Goal: Task Accomplishment & Management: Manage account settings

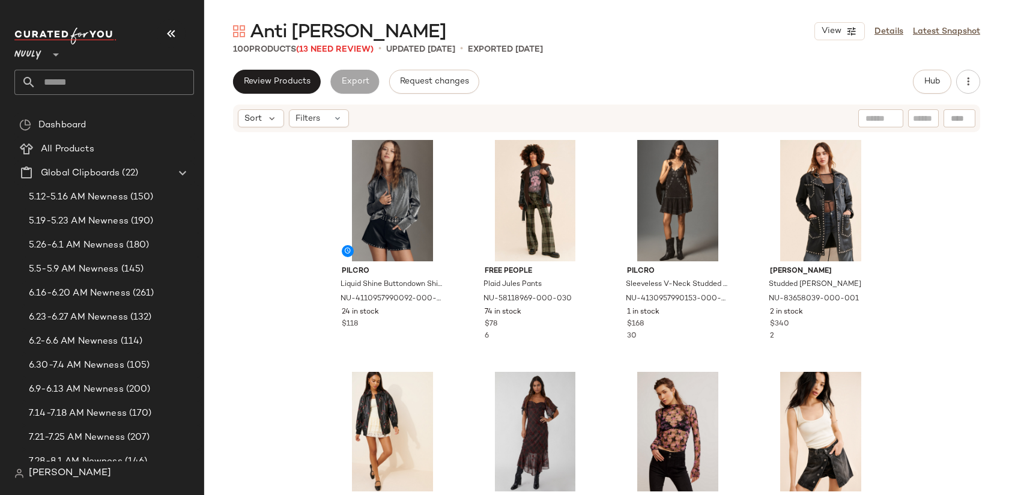
scroll to position [228, 0]
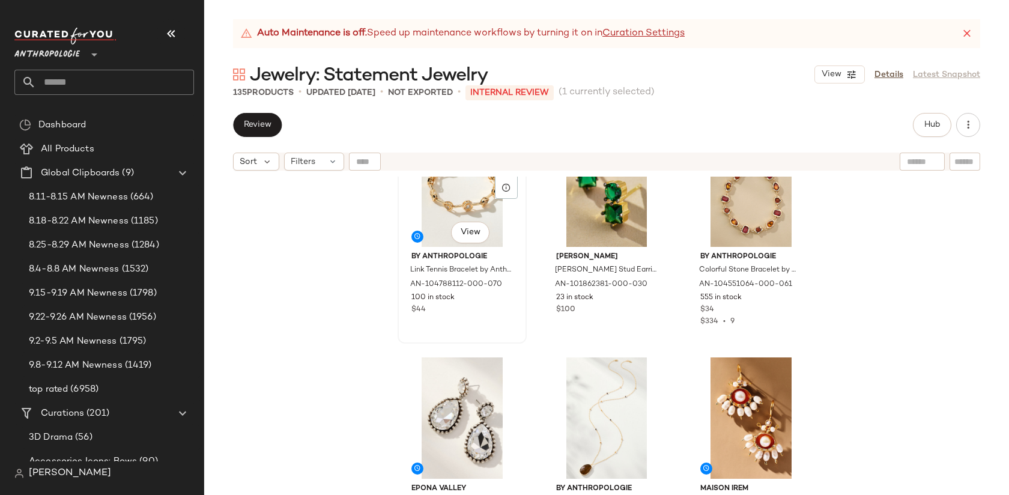
scroll to position [299, 0]
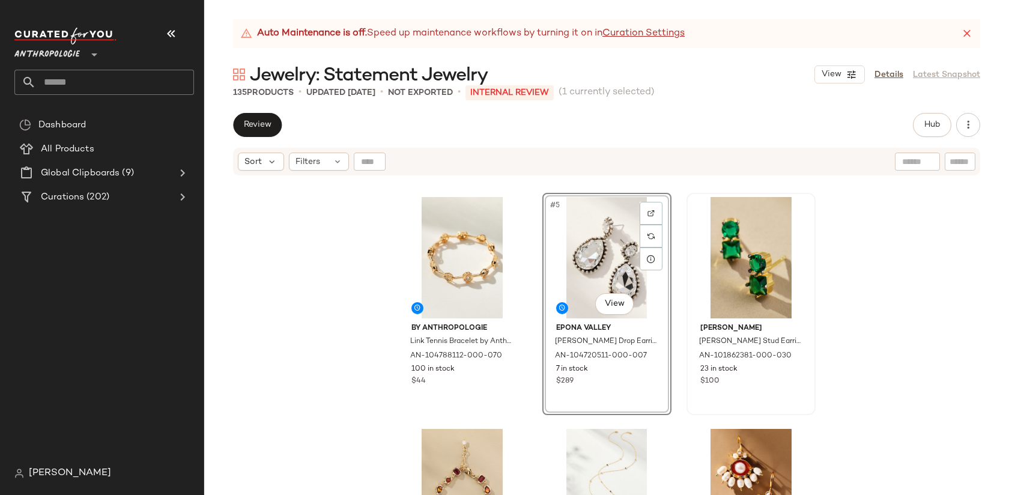
scroll to position [320, 0]
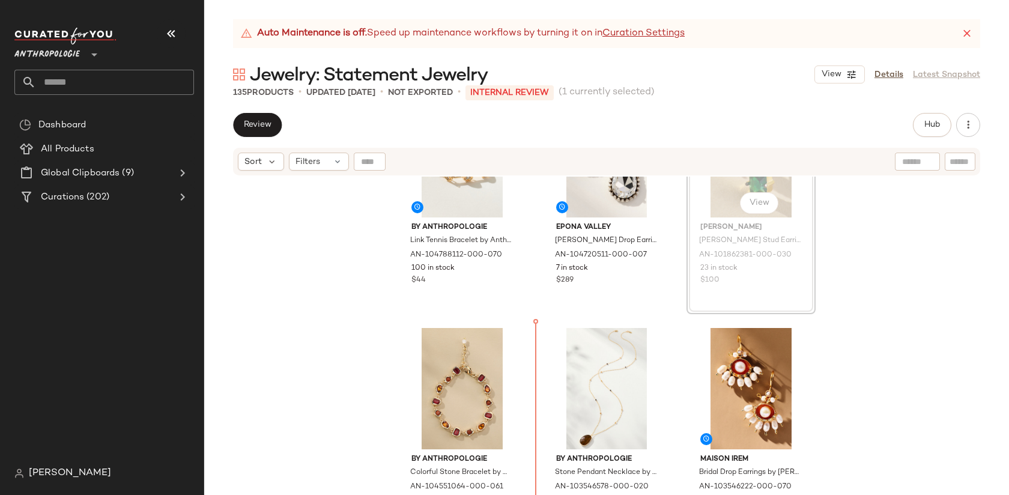
drag, startPoint x: 718, startPoint y: 214, endPoint x: 715, endPoint y: 220, distance: 7.0
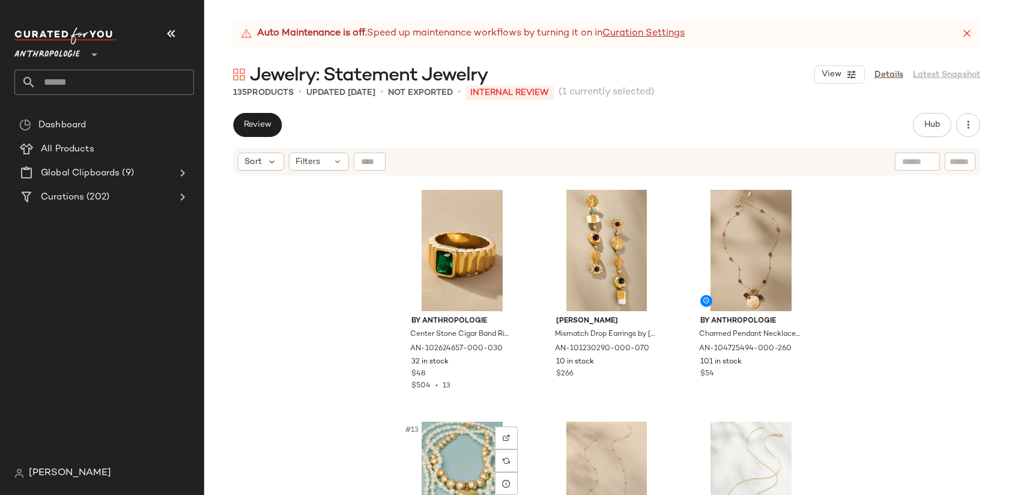
scroll to position [690, 0]
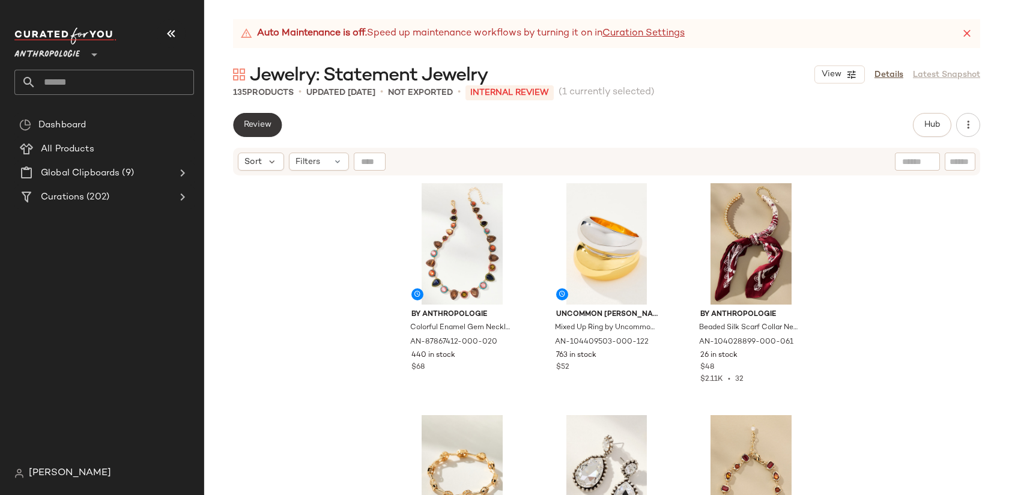
click at [255, 127] on span "Review" at bounding box center [257, 125] width 28 height 10
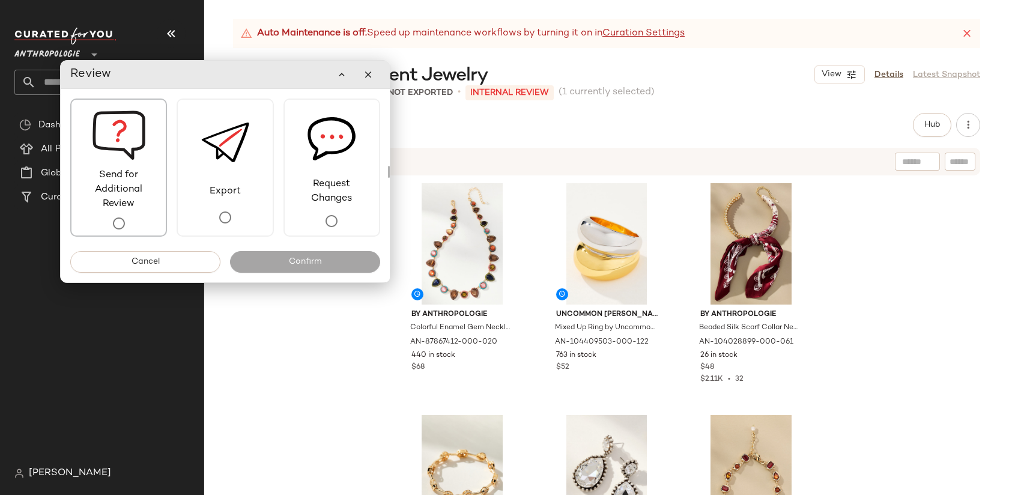
click at [143, 199] on span "Send for Additional Review" at bounding box center [118, 189] width 94 height 43
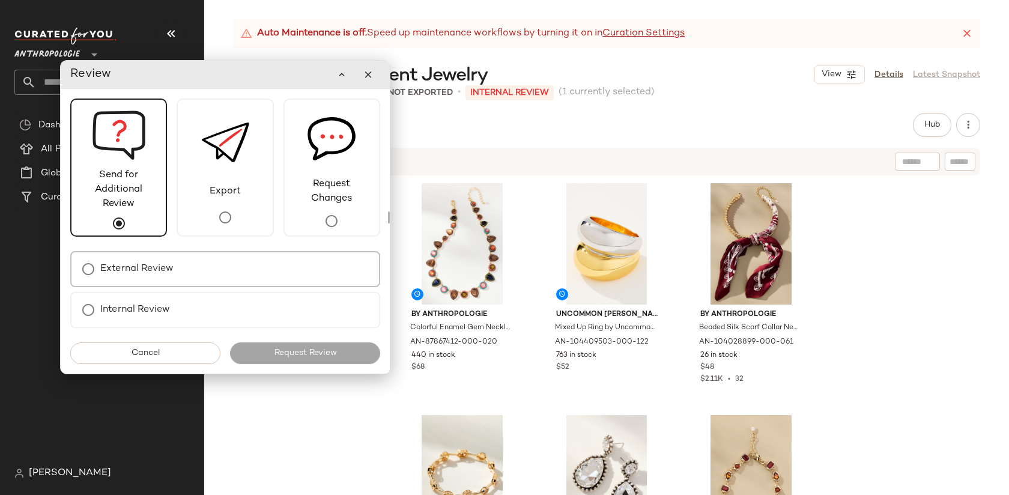
click at [265, 273] on div "External Review" at bounding box center [225, 269] width 310 height 36
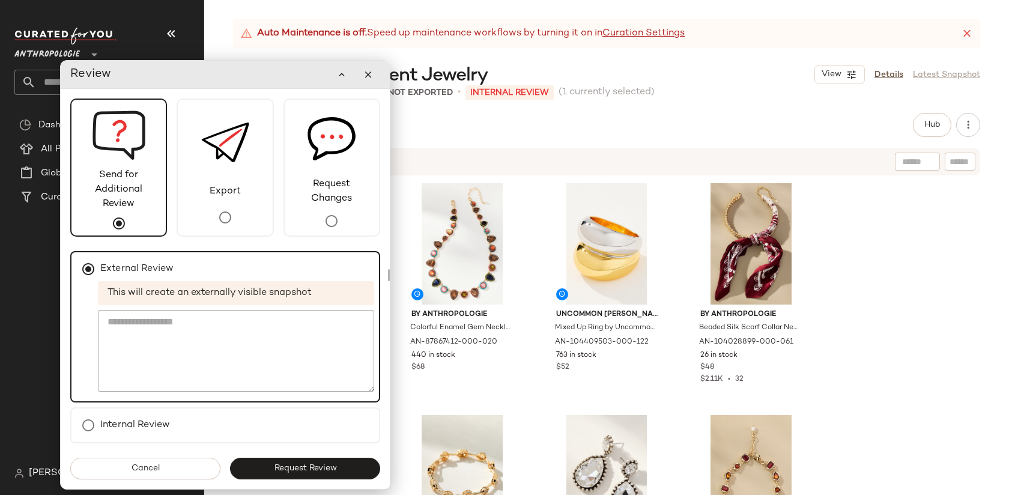
click at [317, 467] on span "Request Review" at bounding box center [304, 469] width 63 height 10
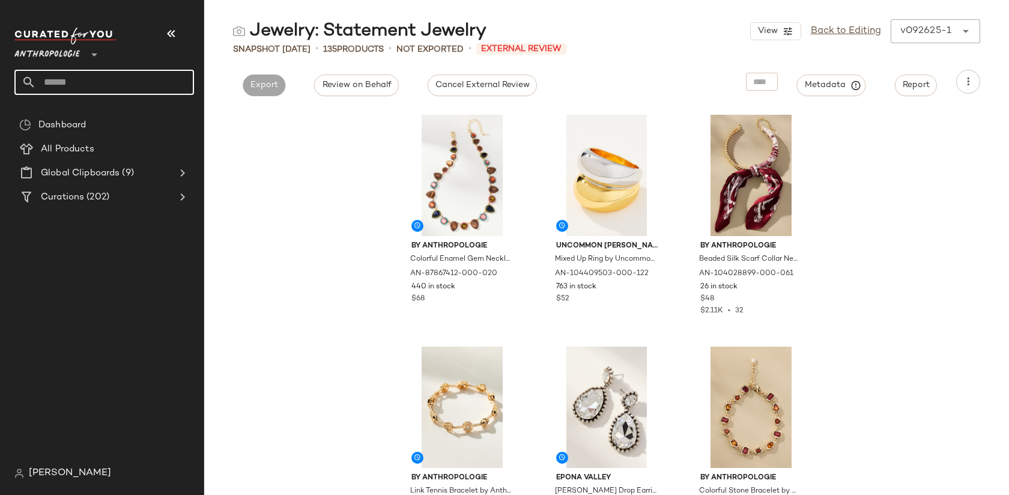
click at [95, 71] on input "text" at bounding box center [115, 82] width 158 height 25
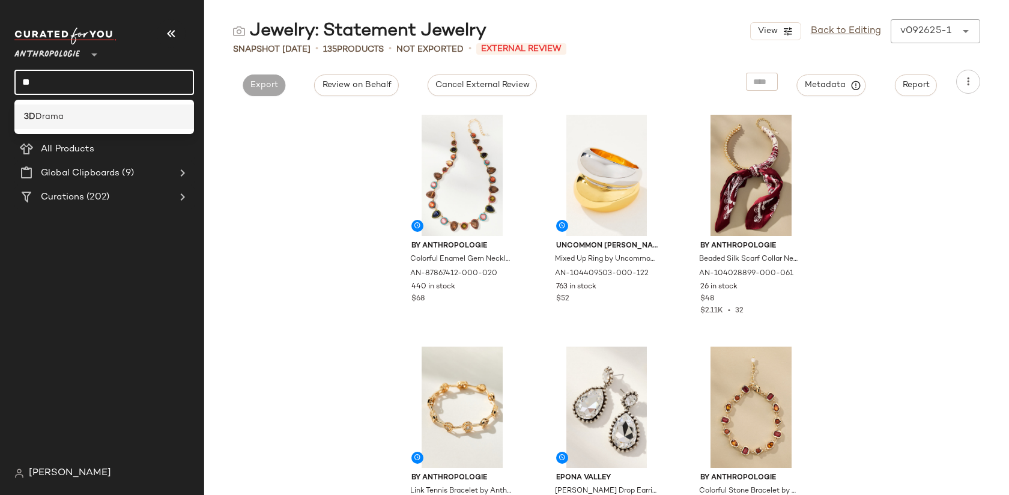
type input "**"
click at [106, 117] on div "3D Drama" at bounding box center [104, 117] width 160 height 13
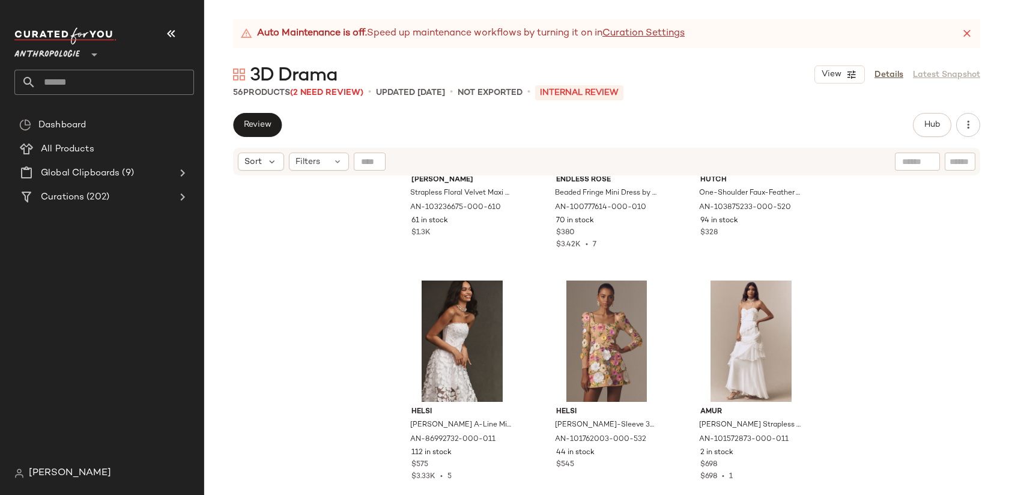
scroll to position [404, 0]
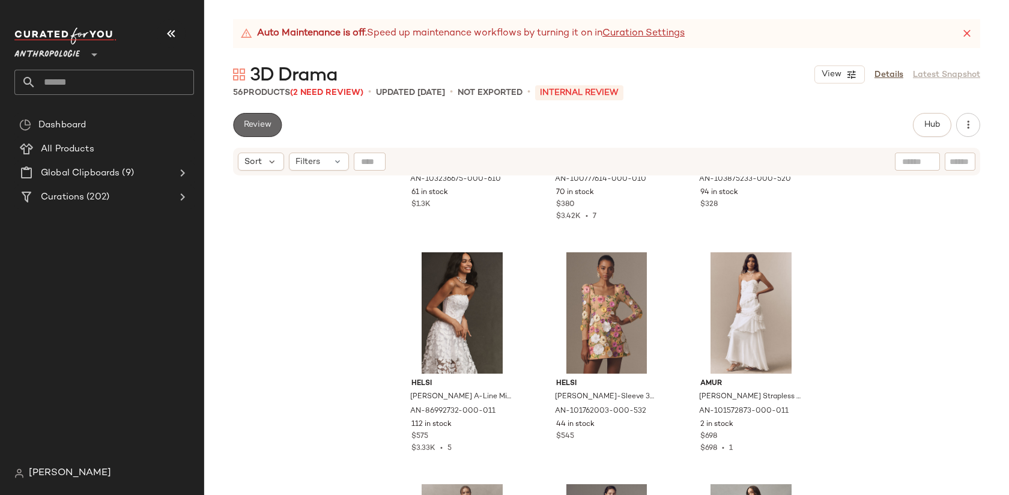
click at [261, 125] on span "Review" at bounding box center [257, 125] width 28 height 10
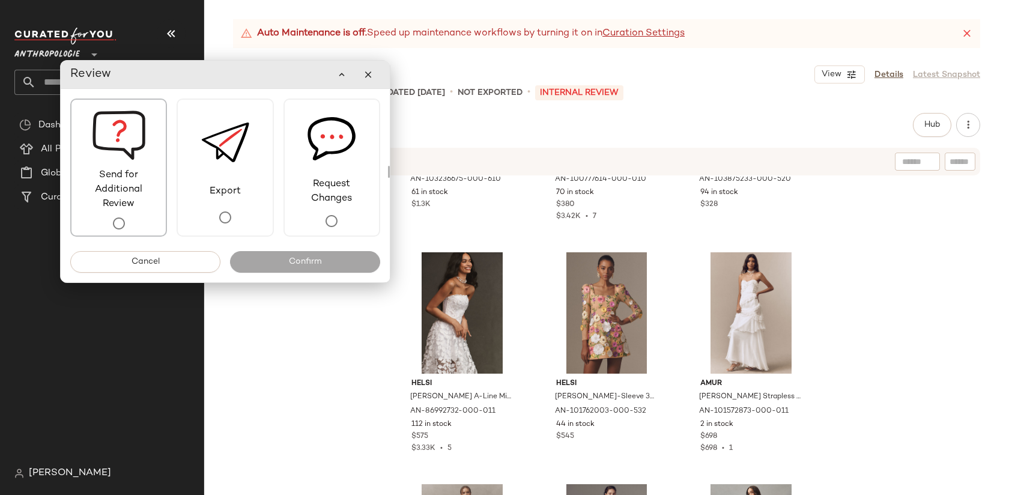
click at [104, 213] on div "Send for Additional Review" at bounding box center [118, 167] width 97 height 138
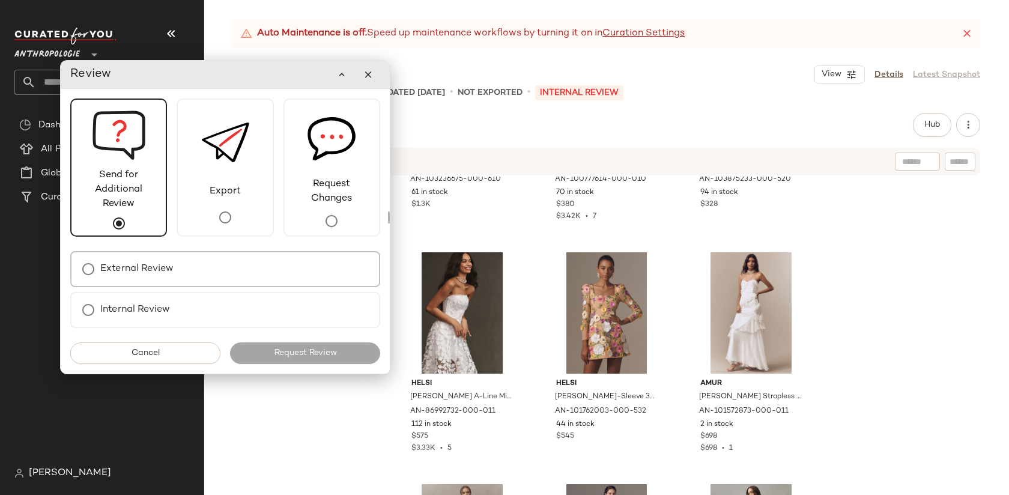
click at [204, 272] on div "External Review" at bounding box center [225, 269] width 310 height 36
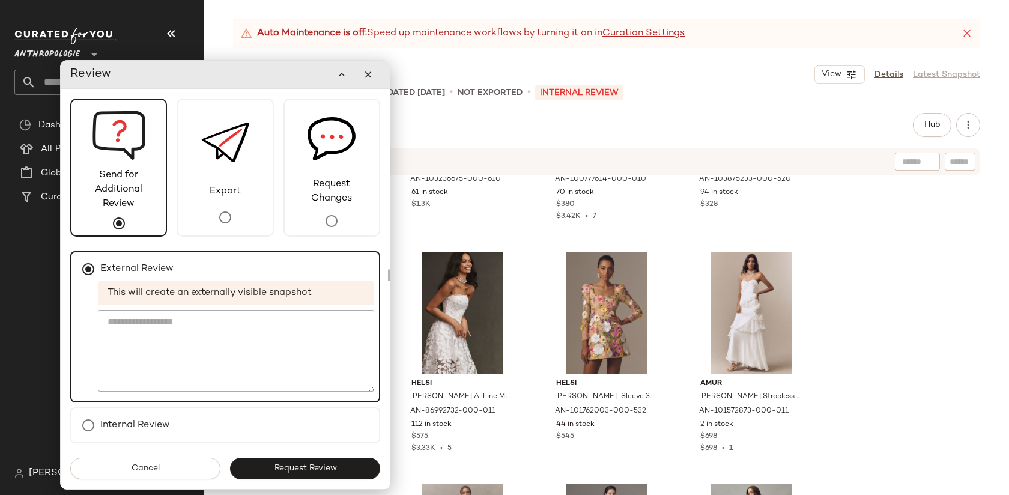
click at [315, 468] on span "Request Review" at bounding box center [304, 469] width 63 height 10
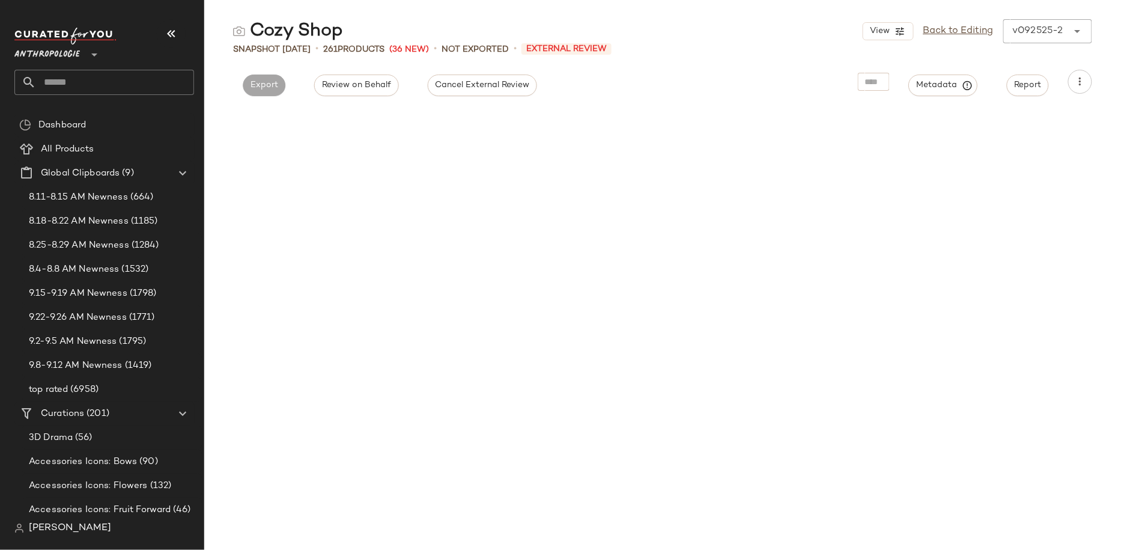
scroll to position [3302, 0]
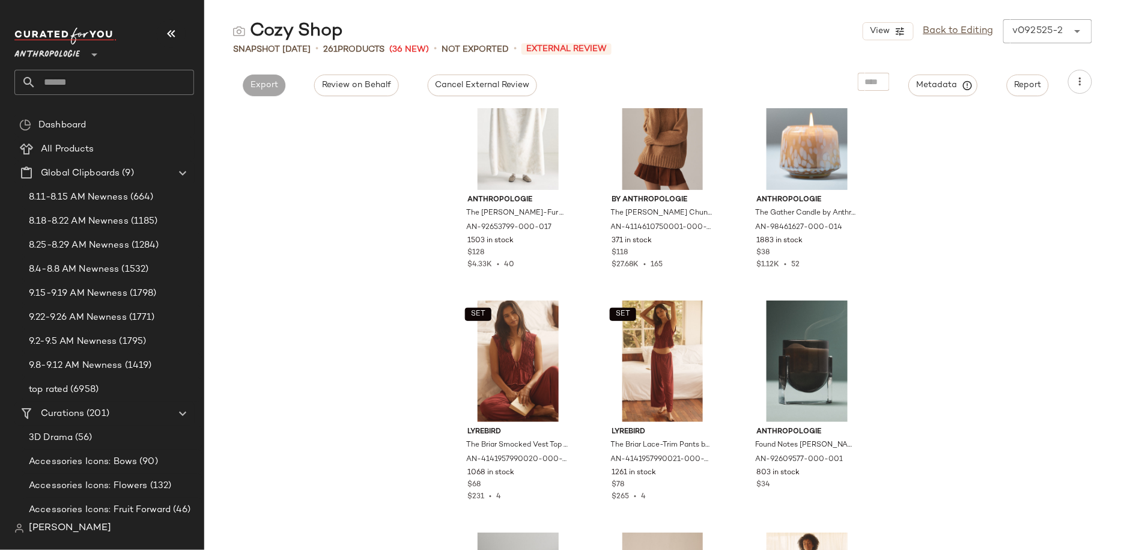
click at [104, 83] on input "text" at bounding box center [115, 82] width 158 height 25
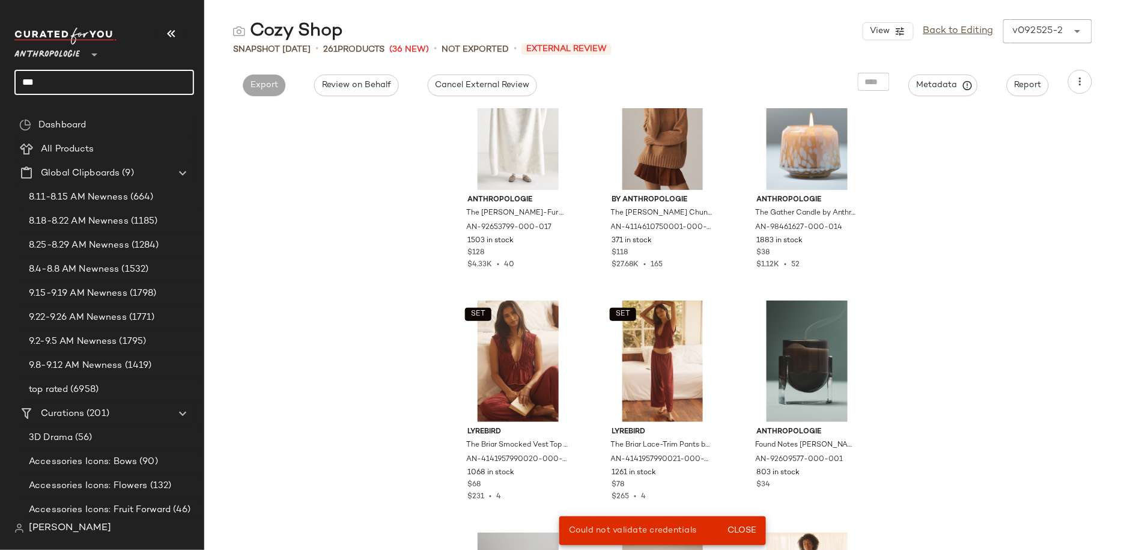
type input "****"
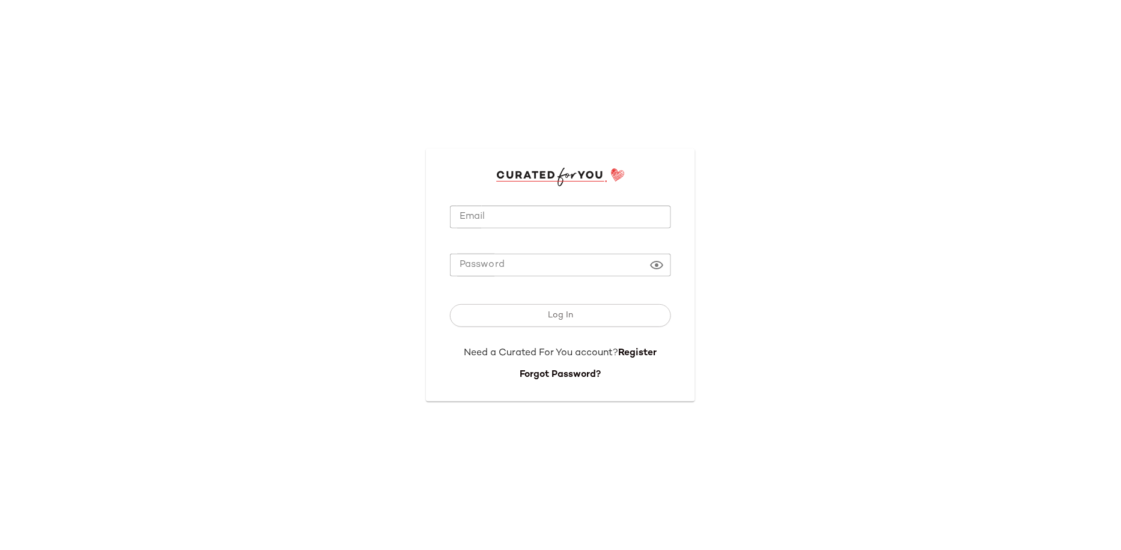
type input "**********"
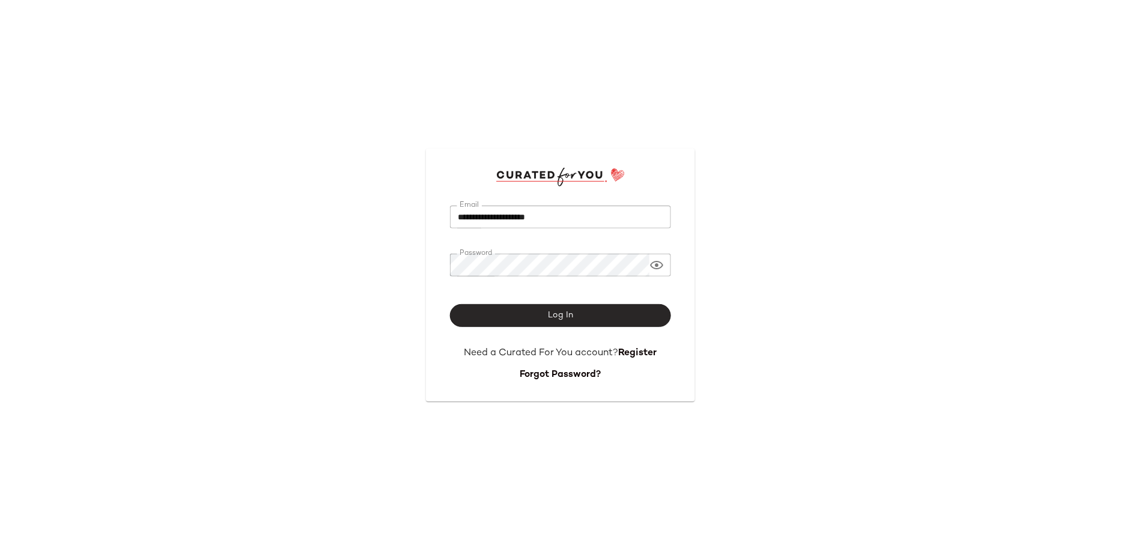
click at [551, 323] on button "Log In" at bounding box center [560, 315] width 221 height 23
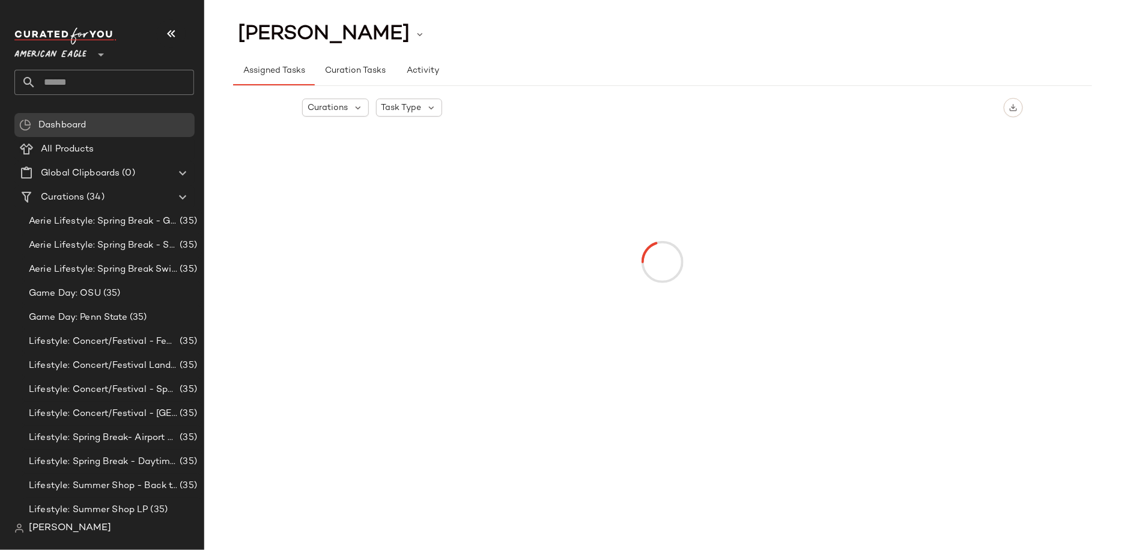
click at [67, 51] on span "American Eagle" at bounding box center [50, 52] width 72 height 22
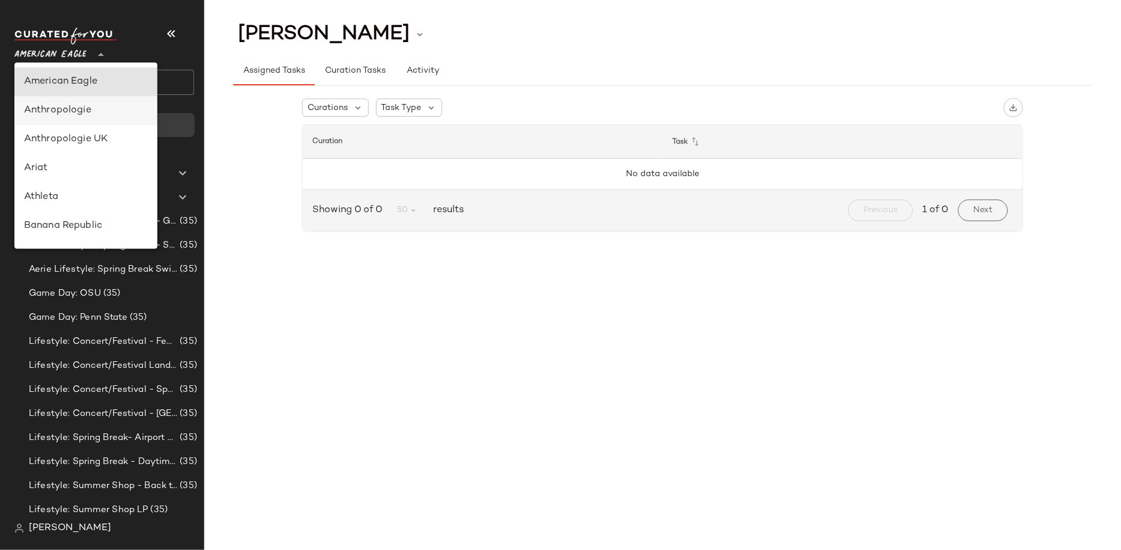
click at [94, 123] on div "Anthropologie" at bounding box center [85, 110] width 143 height 29
type input "**"
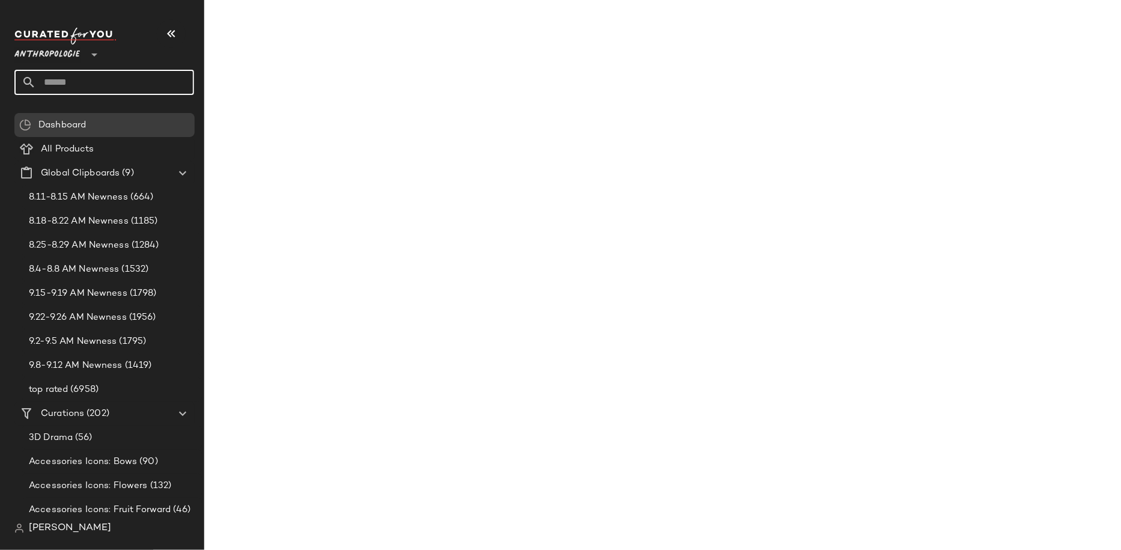
click at [91, 89] on input "text" at bounding box center [115, 82] width 158 height 25
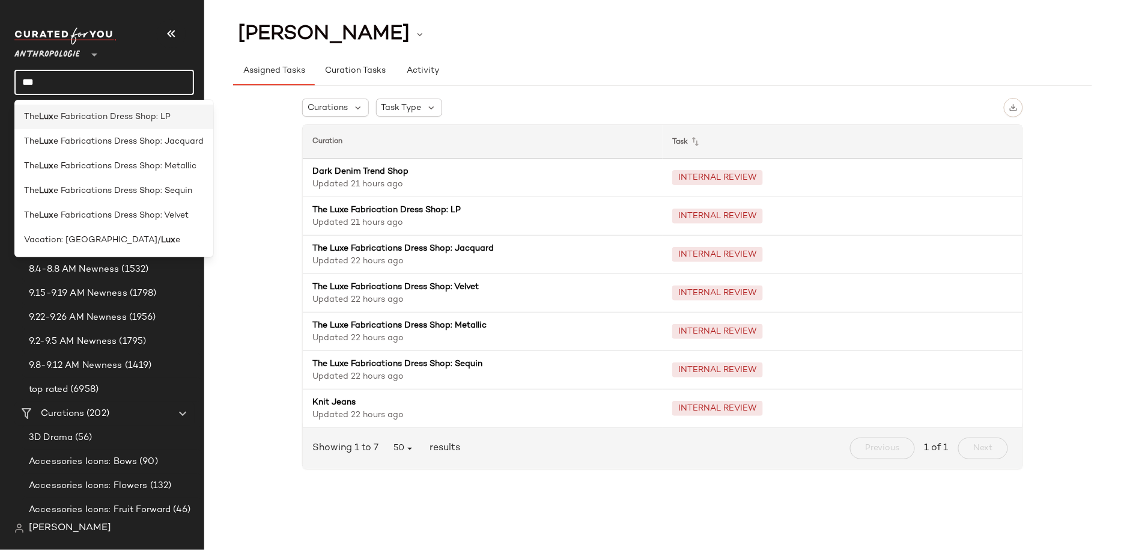
type input "***"
click at [100, 114] on span "e Fabrication Dress Shop: LP" at bounding box center [111, 117] width 117 height 13
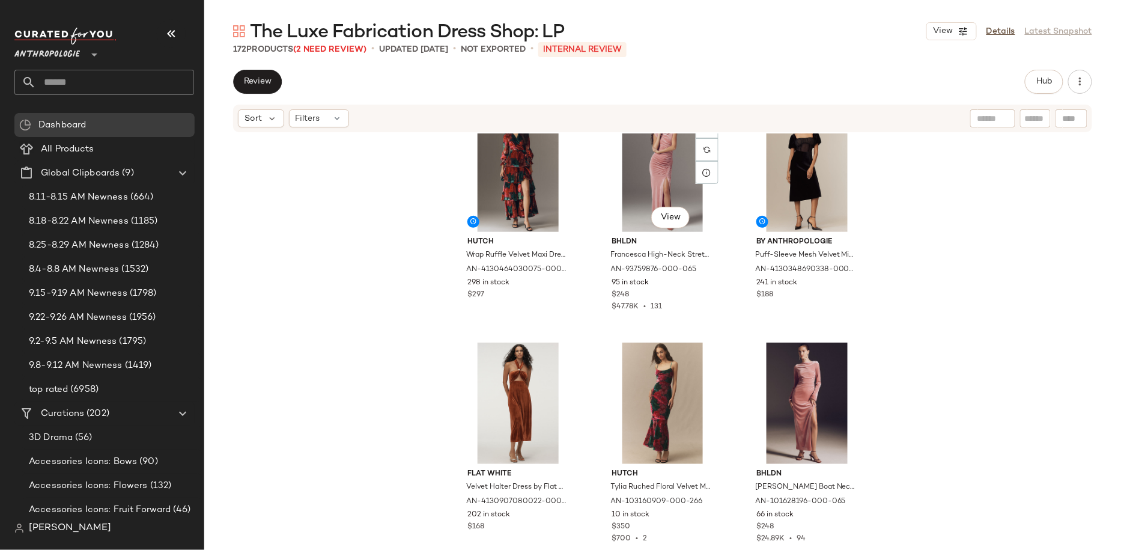
scroll to position [978, 0]
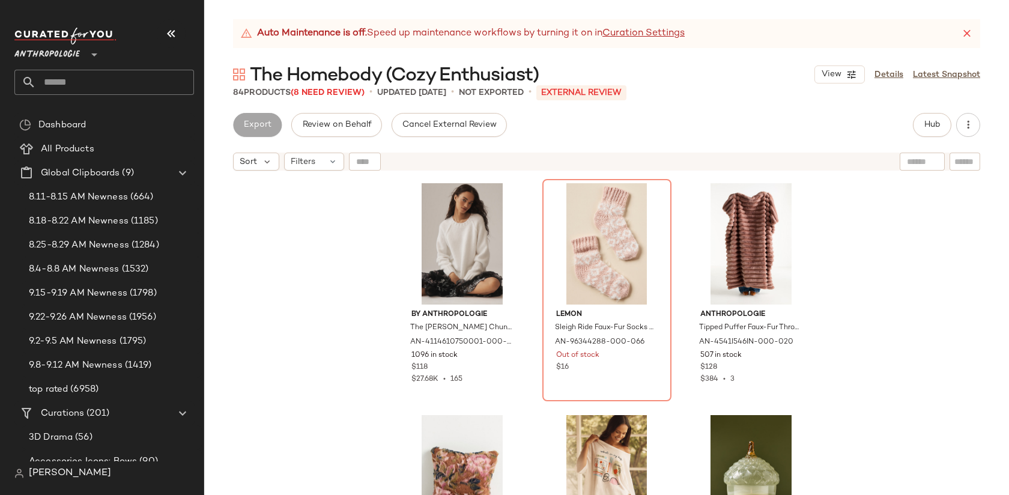
click at [65, 78] on input "text" at bounding box center [115, 82] width 158 height 25
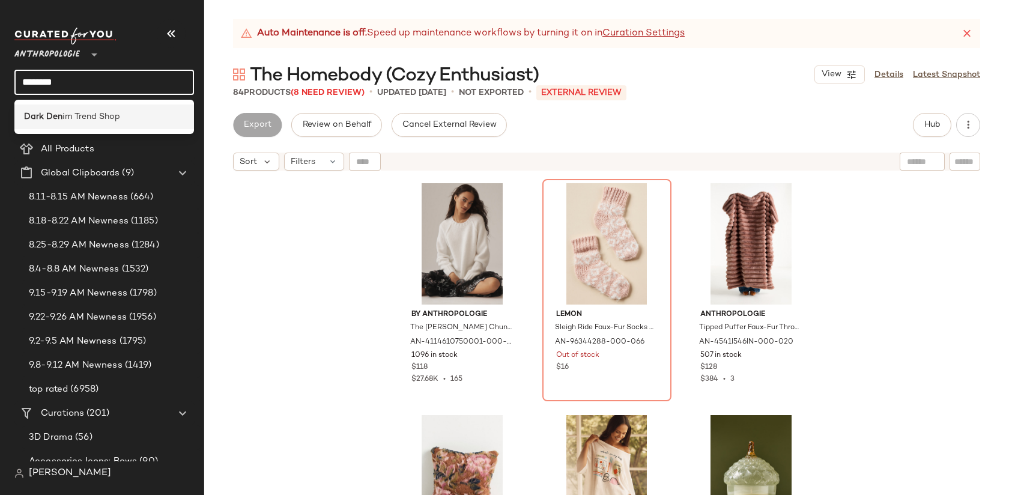
type input "********"
click at [70, 117] on span "im Trend Shop" at bounding box center [91, 117] width 58 height 13
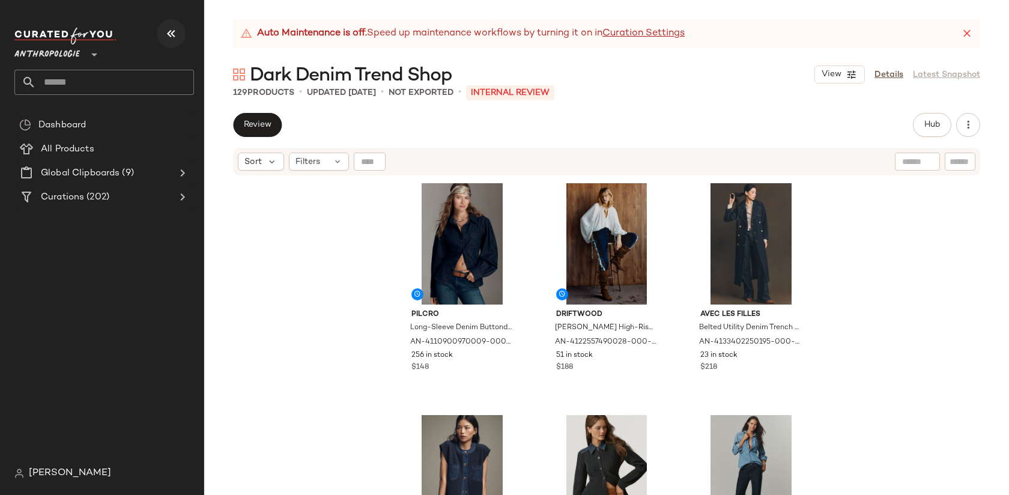
click at [166, 28] on icon "button" at bounding box center [171, 33] width 14 height 14
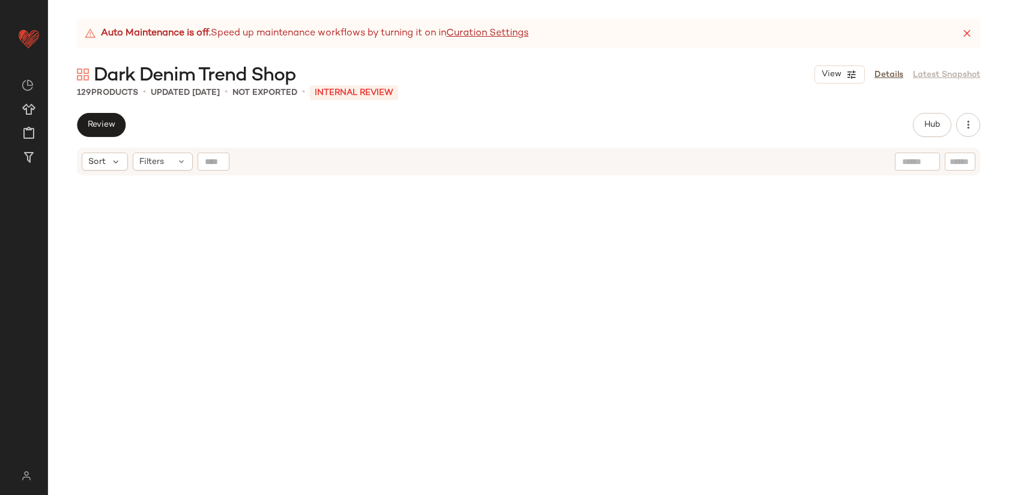
scroll to position [9623, 0]
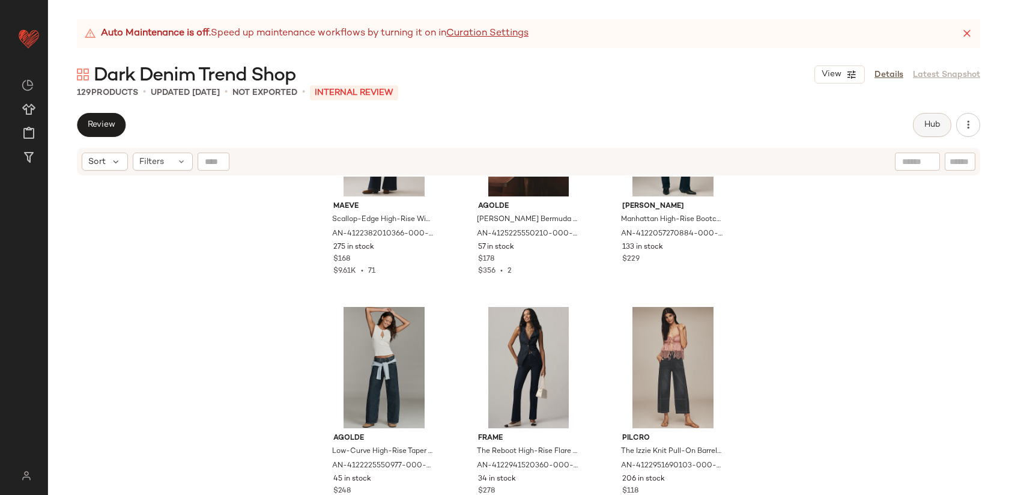
click at [926, 123] on span "Hub" at bounding box center [932, 125] width 17 height 10
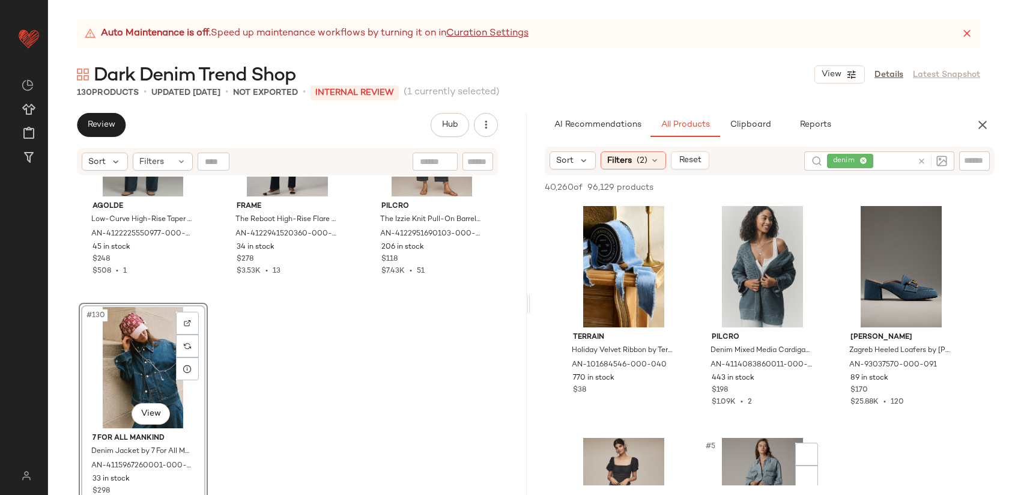
scroll to position [234, 0]
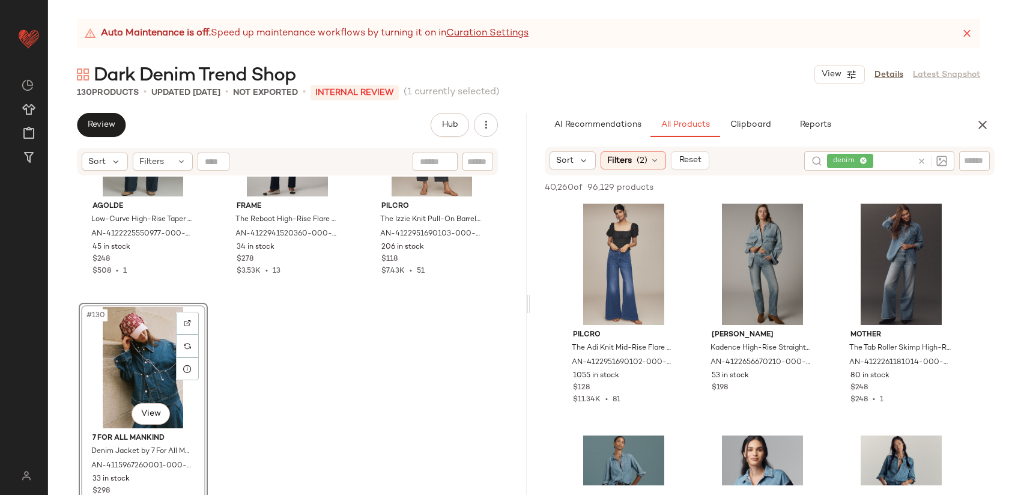
click at [924, 162] on icon at bounding box center [921, 161] width 9 height 9
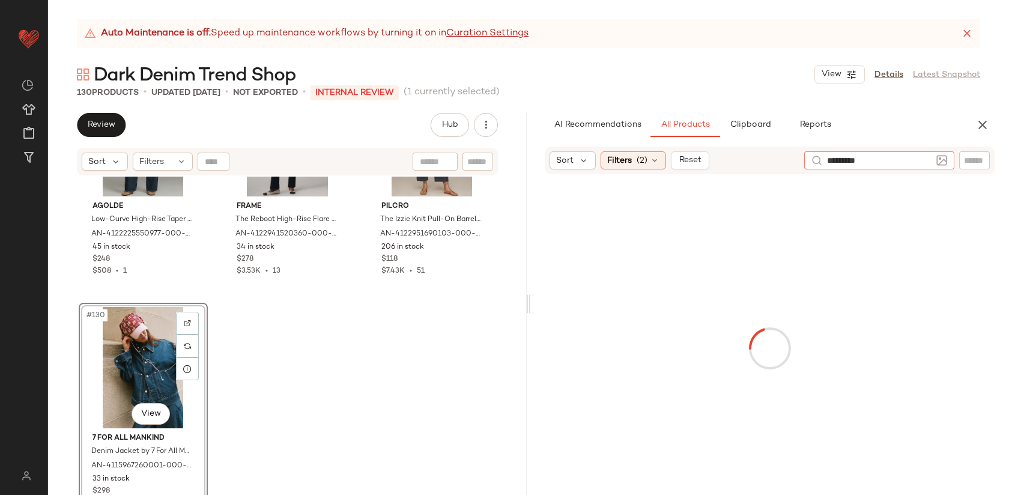
type input "**********"
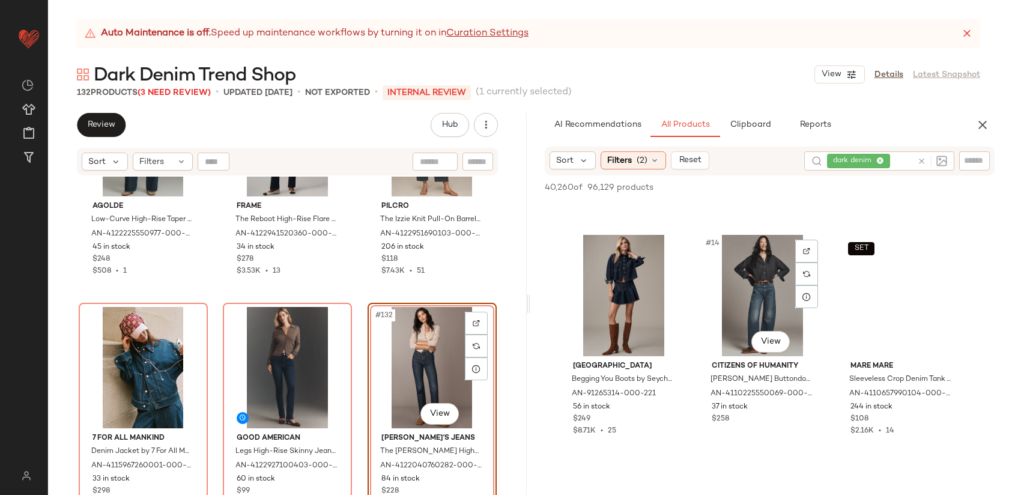
scroll to position [906, 0]
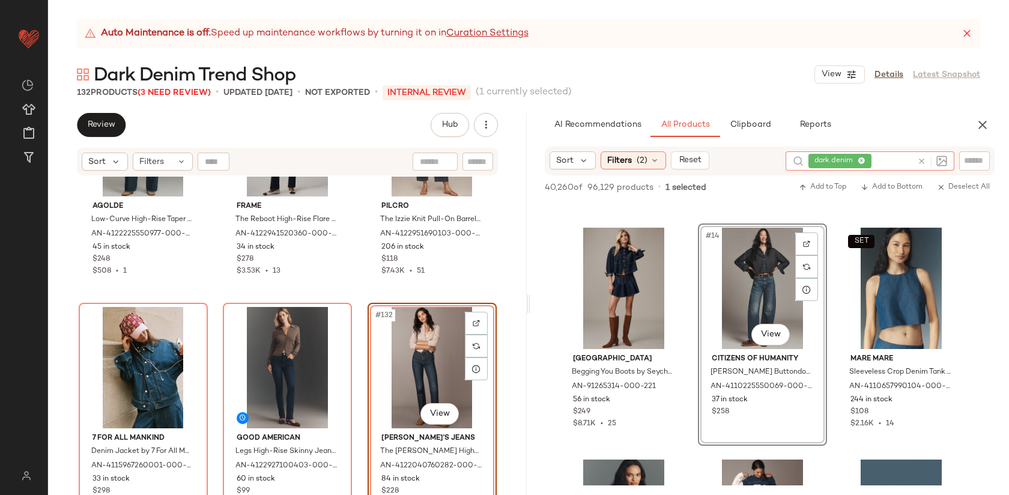
click at [924, 160] on icon at bounding box center [921, 161] width 9 height 9
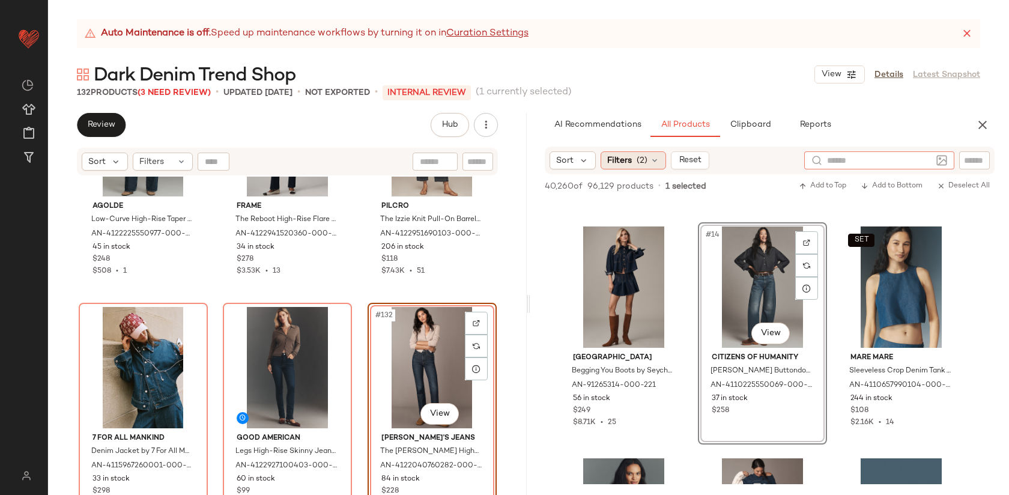
click at [625, 162] on span "Filters" at bounding box center [619, 160] width 25 height 13
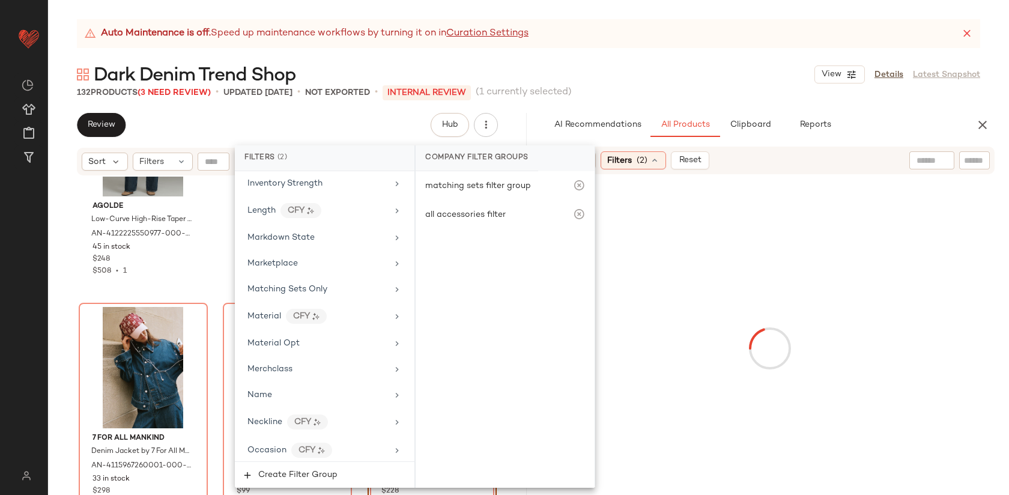
scroll to position [593, 0]
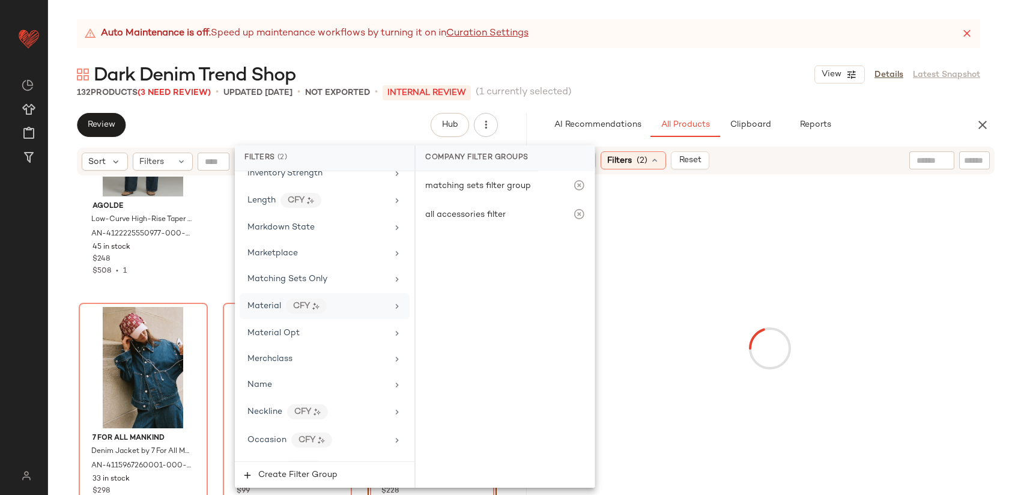
click at [266, 308] on span "Material" at bounding box center [264, 306] width 34 height 9
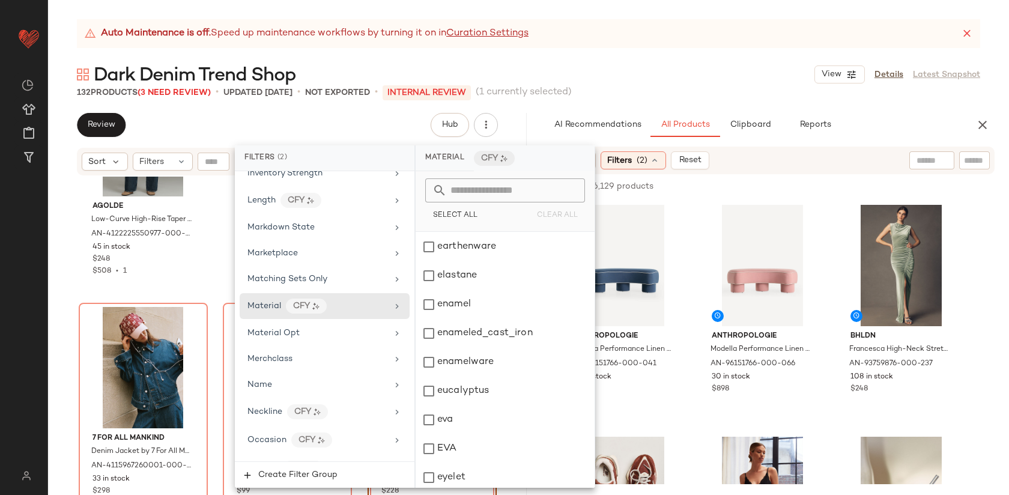
scroll to position [1242, 0]
click at [466, 186] on input "text" at bounding box center [512, 190] width 131 height 24
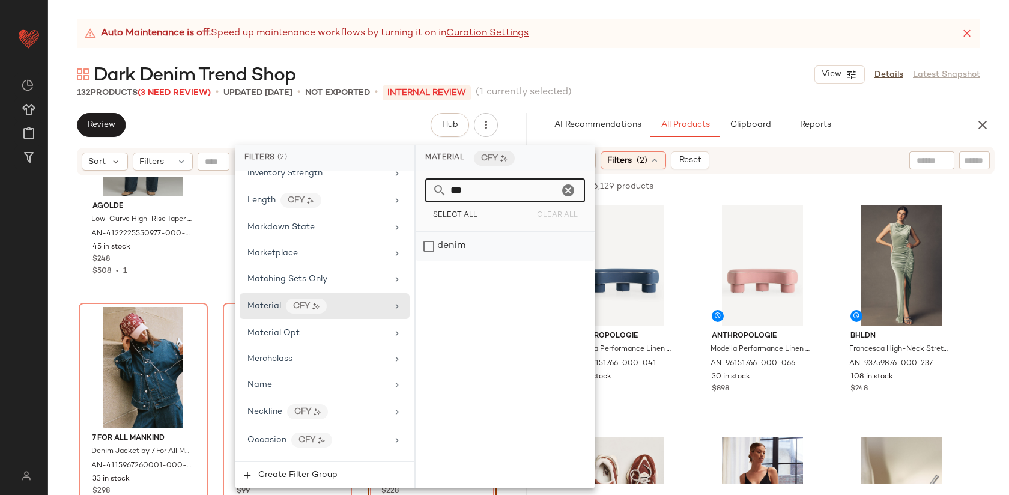
type input "***"
click at [443, 238] on div "denim" at bounding box center [505, 246] width 179 height 29
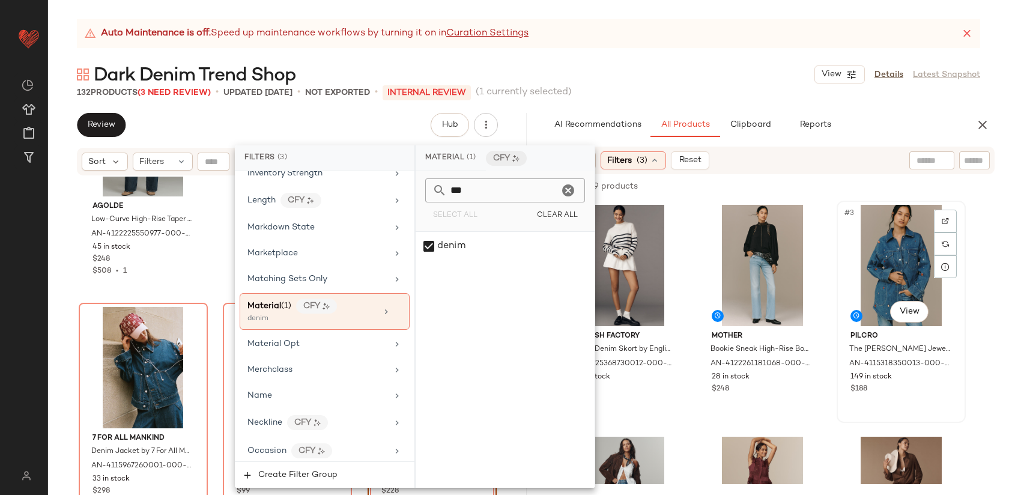
click at [965, 368] on div "#3 View Pilcro The Tillie Jeweled Denim Shacket by Pilcro Jacket in Blue, Women…" at bounding box center [901, 312] width 129 height 222
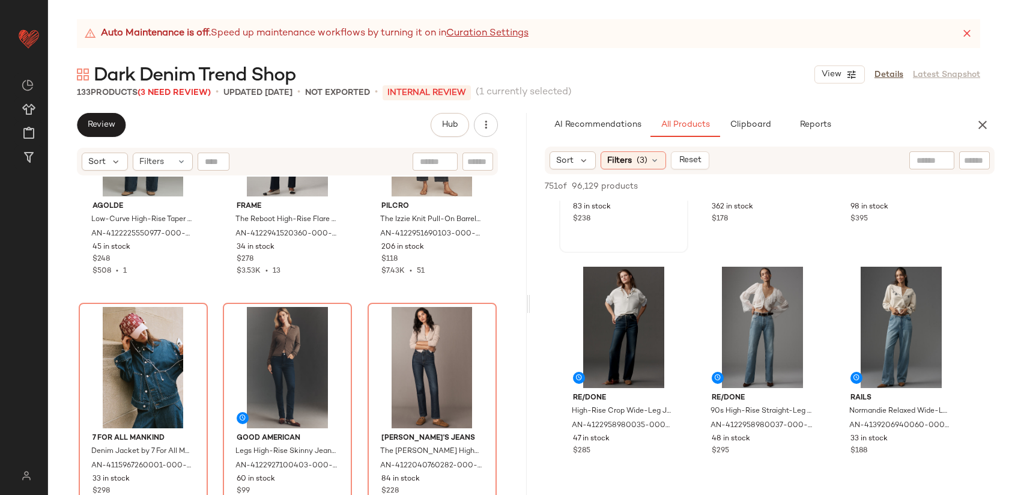
scroll to position [865, 0]
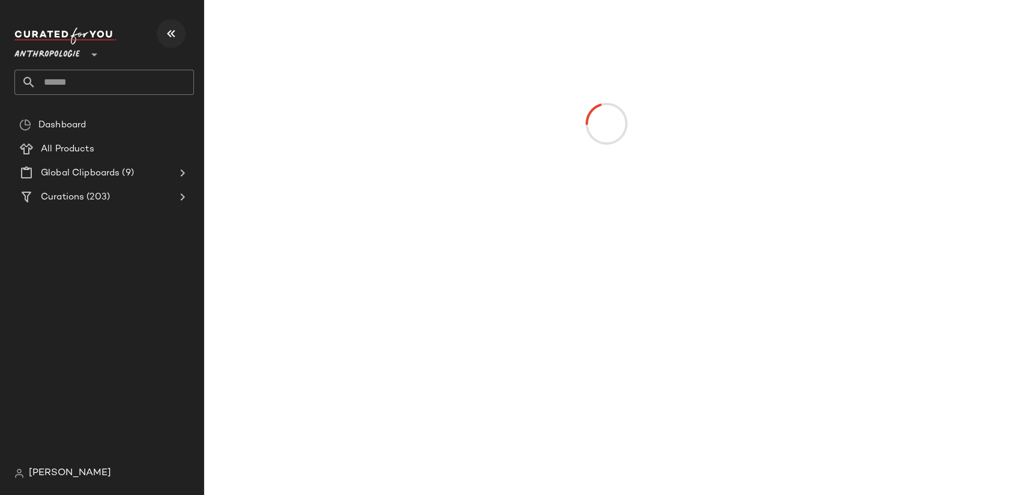
click at [172, 40] on icon "button" at bounding box center [171, 33] width 14 height 14
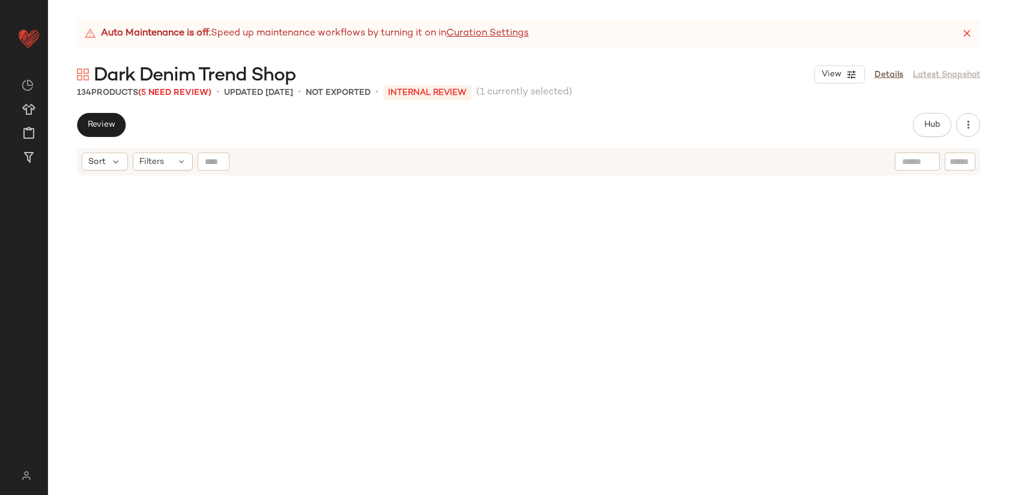
scroll to position [9969, 0]
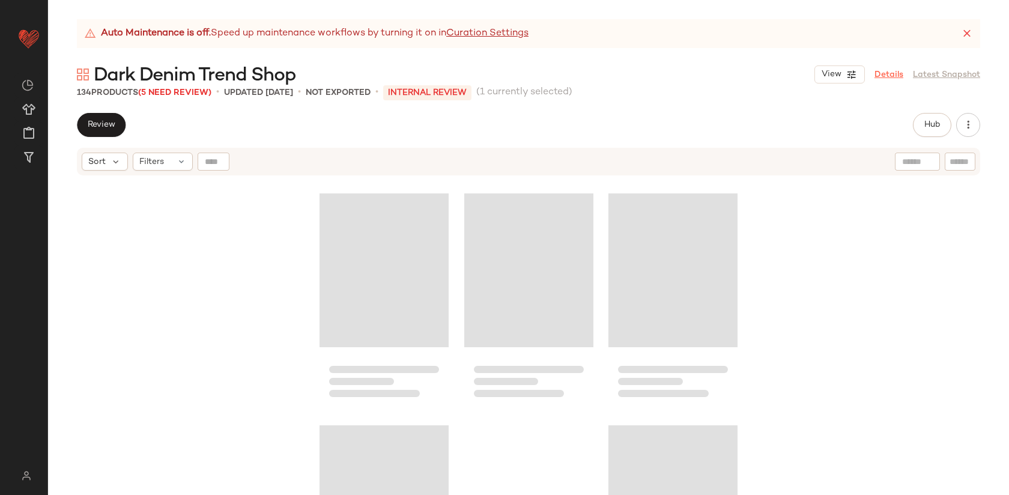
click at [891, 70] on link "Details" at bounding box center [888, 74] width 29 height 13
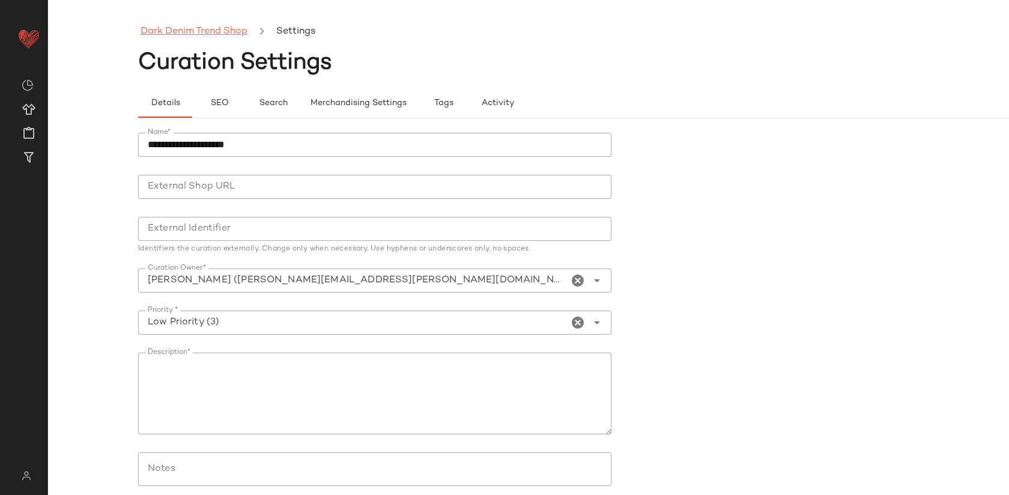
click at [206, 31] on link "Dark Denim Trend Shop" at bounding box center [194, 32] width 107 height 16
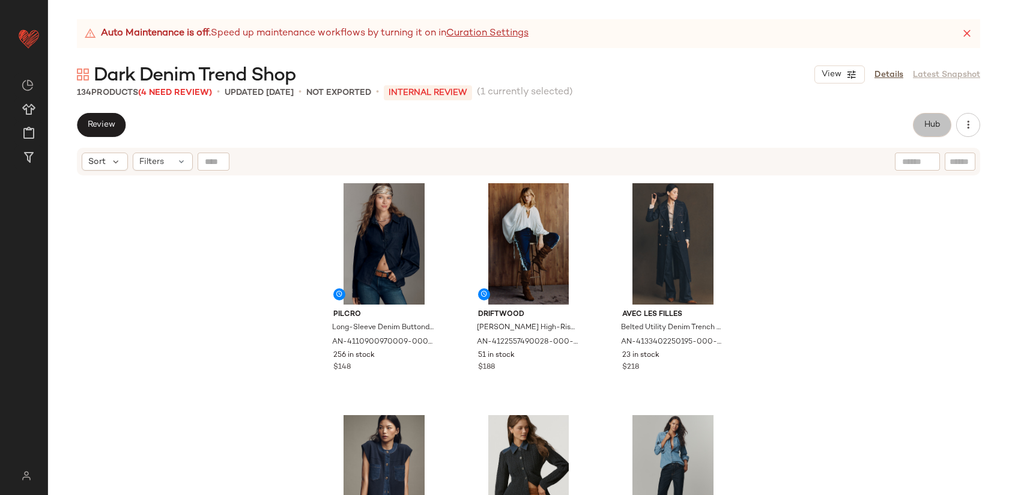
click at [928, 130] on button "Hub" at bounding box center [932, 125] width 38 height 24
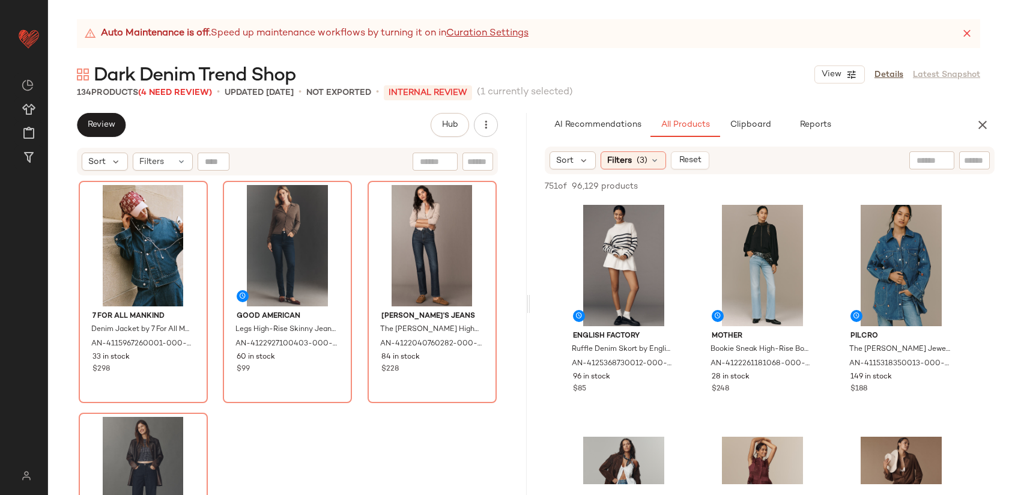
scroll to position [9975, 0]
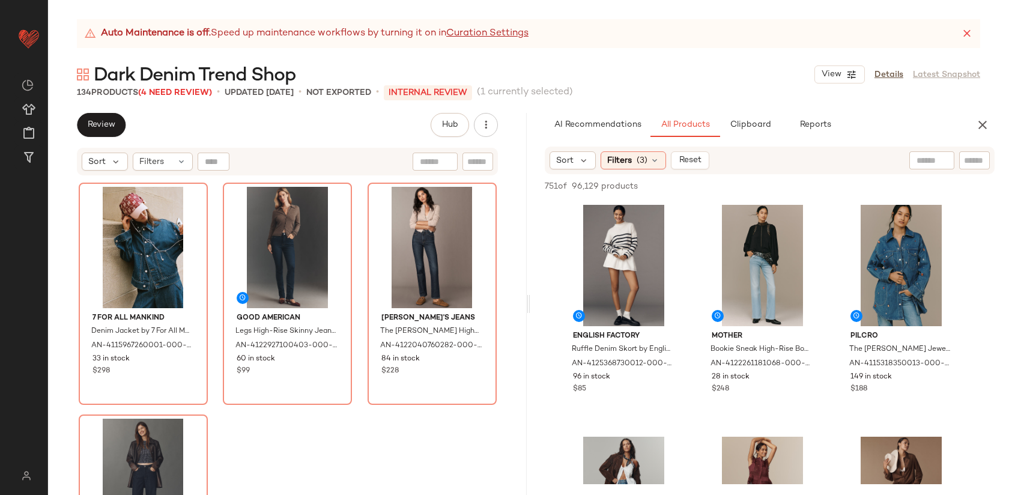
click at [935, 161] on div at bounding box center [931, 160] width 45 height 18
type input "****"
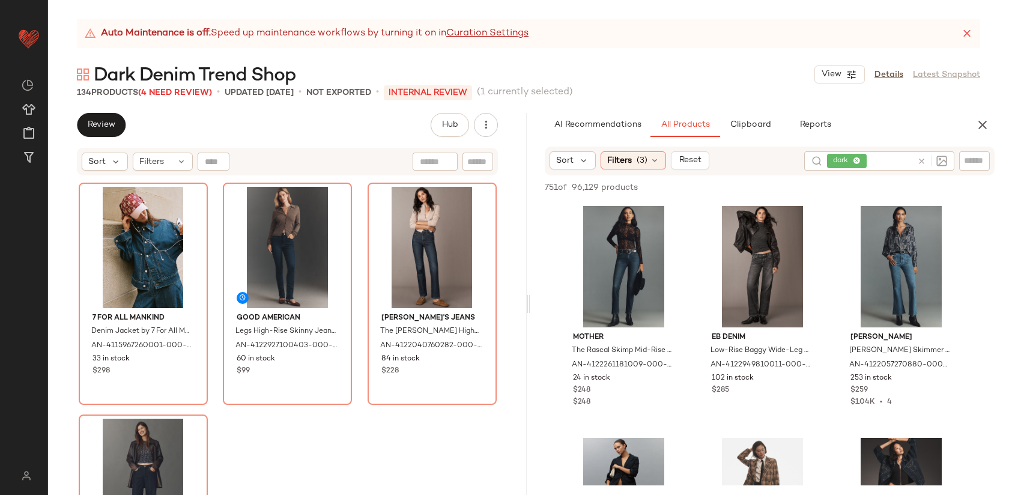
click at [444, 455] on div "7 For All Mankind Denim Jacket by 7 For All Mankind in Blue, Women's, Size: Sma…" at bounding box center [287, 351] width 479 height 348
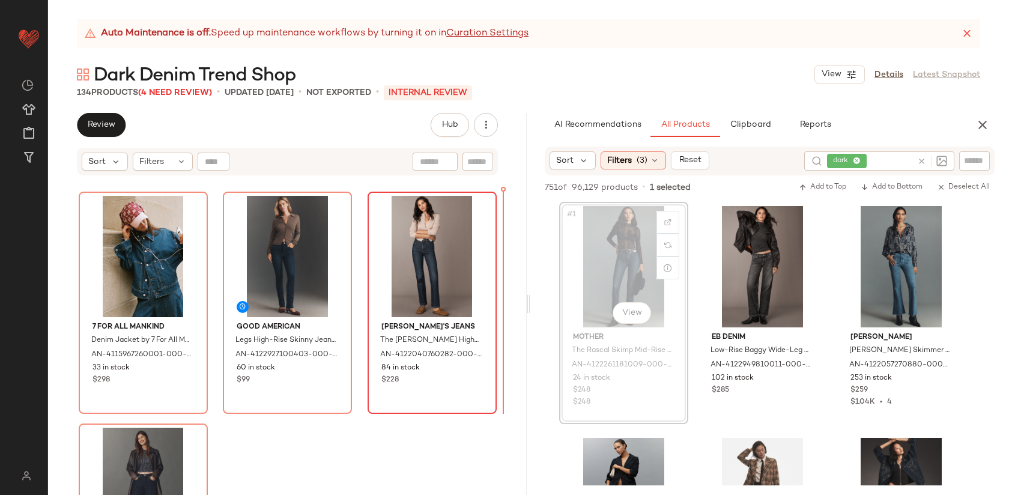
scroll to position [9965, 0]
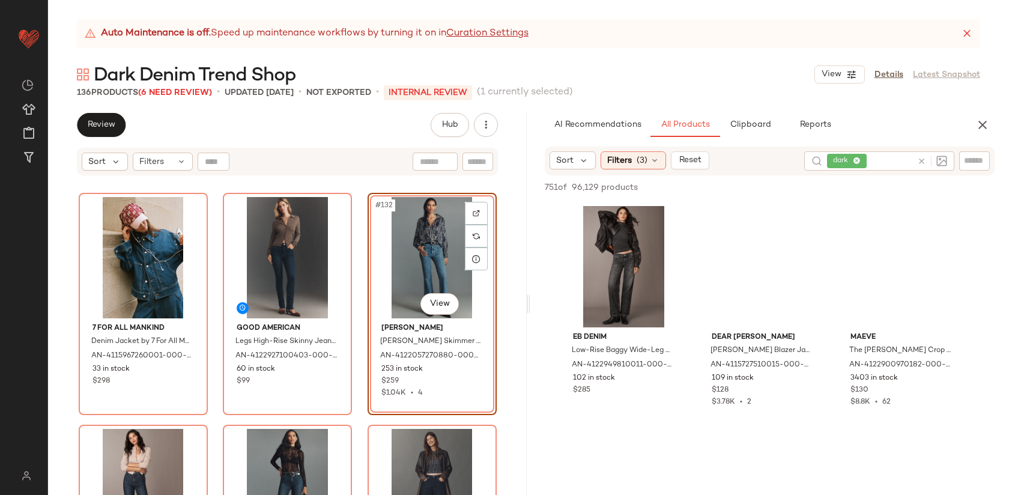
click at [384, 277] on div "#132 View" at bounding box center [432, 257] width 121 height 121
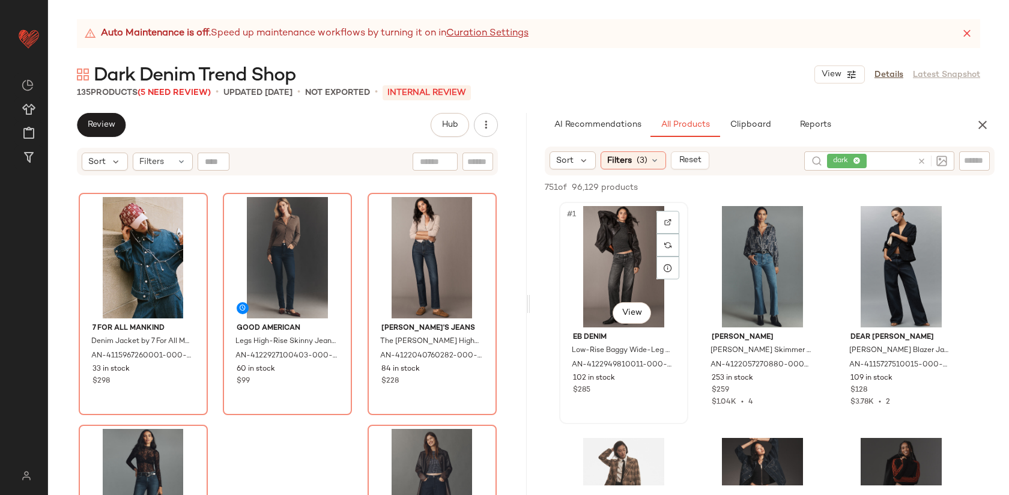
click at [686, 249] on div "#1 View EB Denim Low-Rise Baggy Wide-Leg Jeans by EB Denim in Grey, Women's, Si…" at bounding box center [623, 313] width 127 height 220
click at [698, 247] on div "#2 View PAIGE Marlow Skimmer Mid-Rise Flare Jeans by PAIGE in Blue, Women's, Si…" at bounding box center [762, 313] width 129 height 222
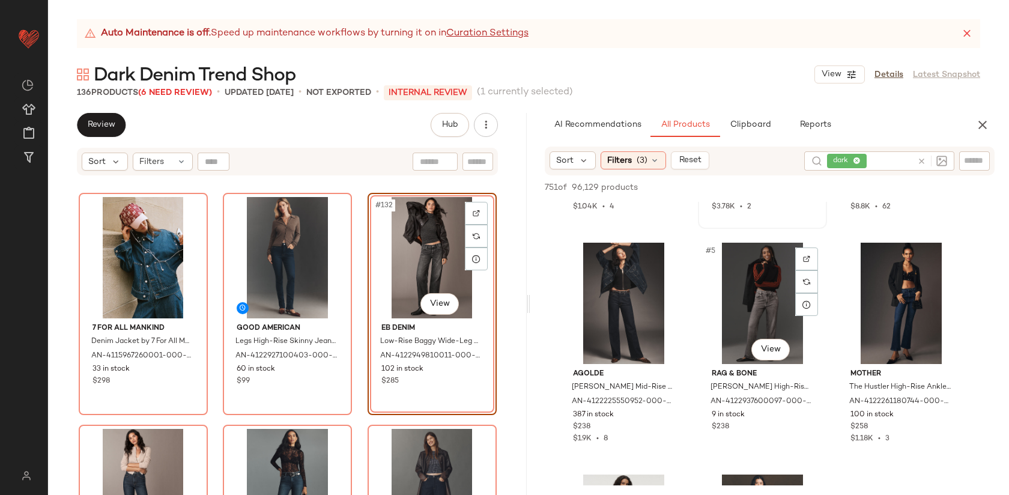
scroll to position [195, 0]
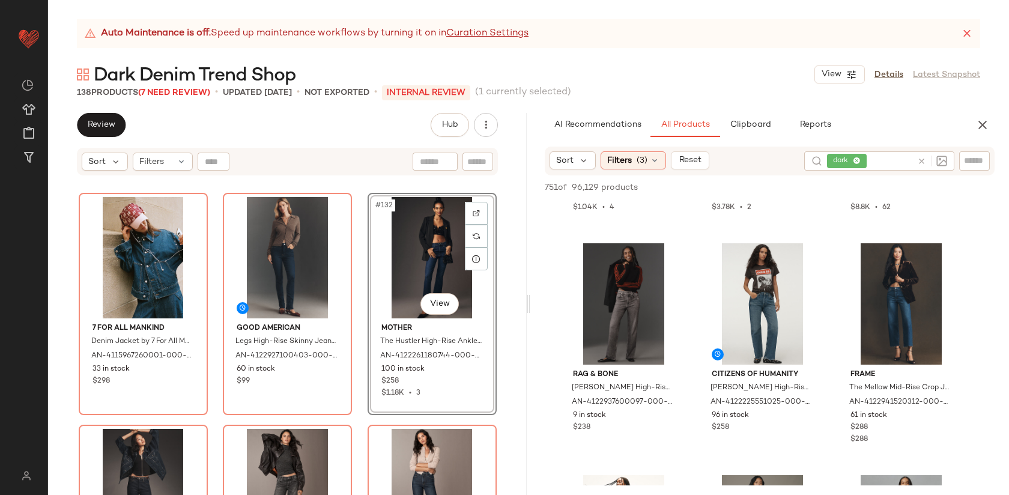
drag, startPoint x: 762, startPoint y: 308, endPoint x: 270, endPoint y: 4, distance: 577.7
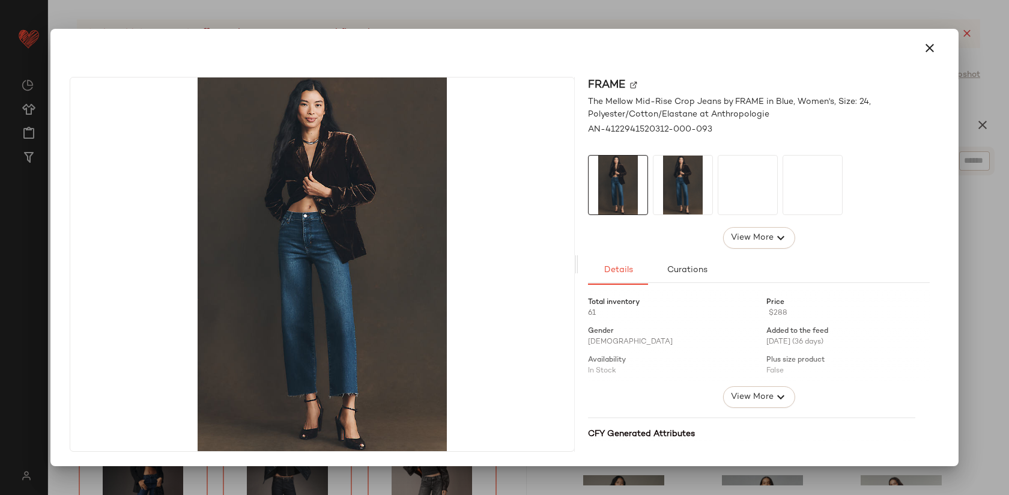
drag, startPoint x: 748, startPoint y: 339, endPoint x: 483, endPoint y: 298, distance: 268.0
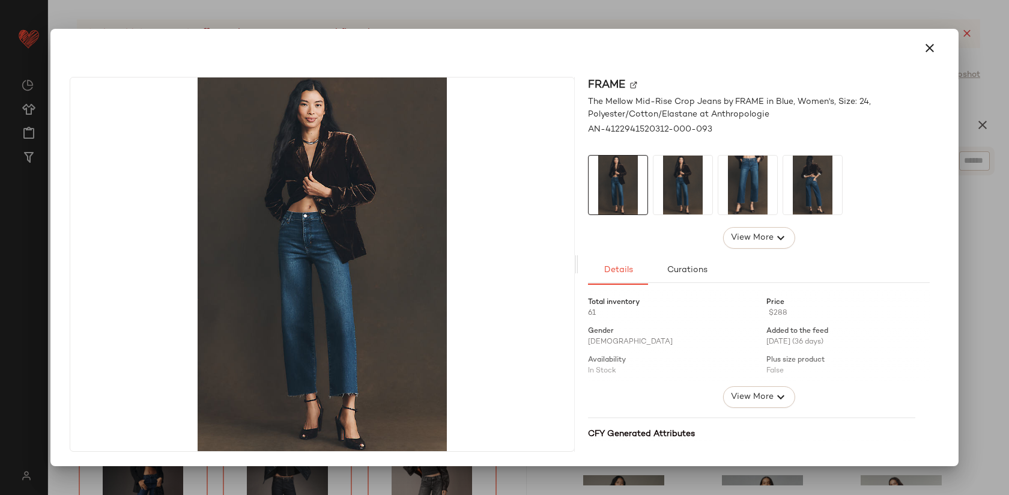
click at [593, 23] on div at bounding box center [504, 247] width 1009 height 495
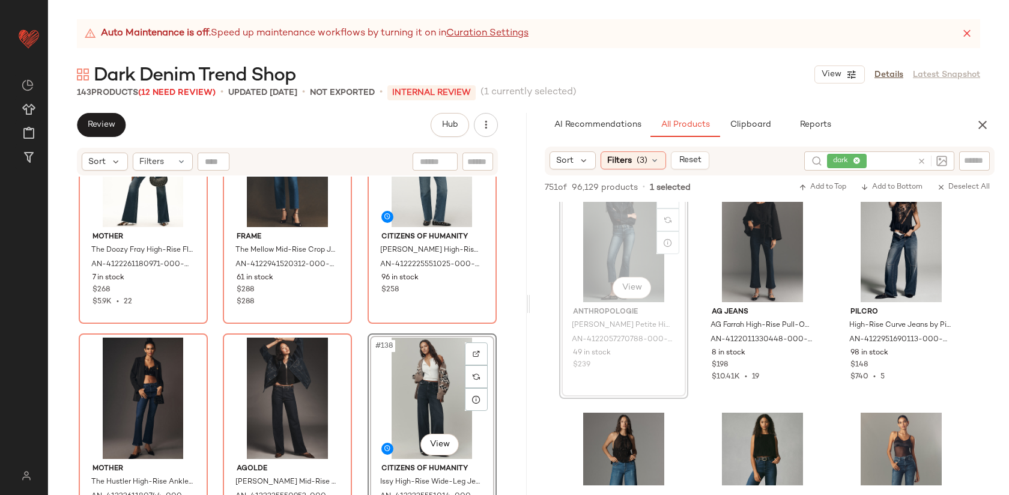
scroll to position [10287, 0]
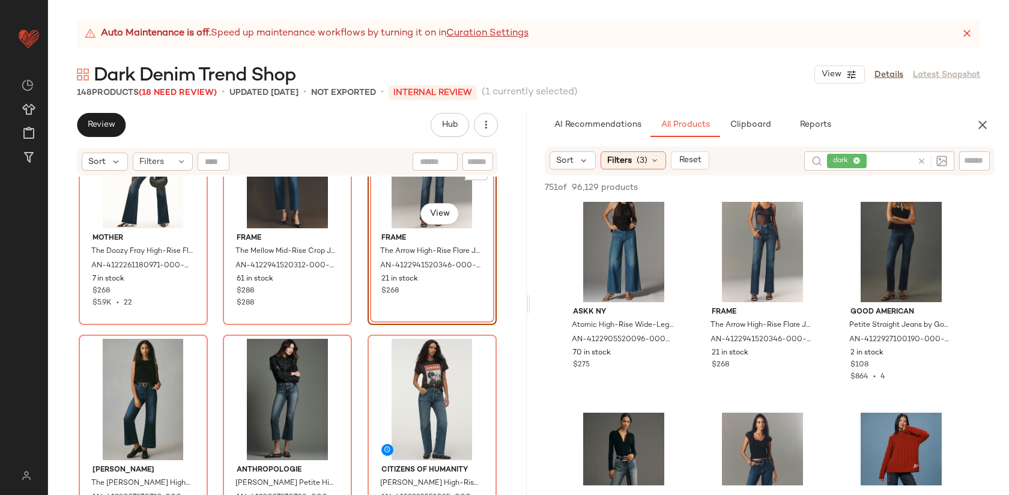
drag, startPoint x: 765, startPoint y: 252, endPoint x: 338, endPoint y: 2, distance: 495.1
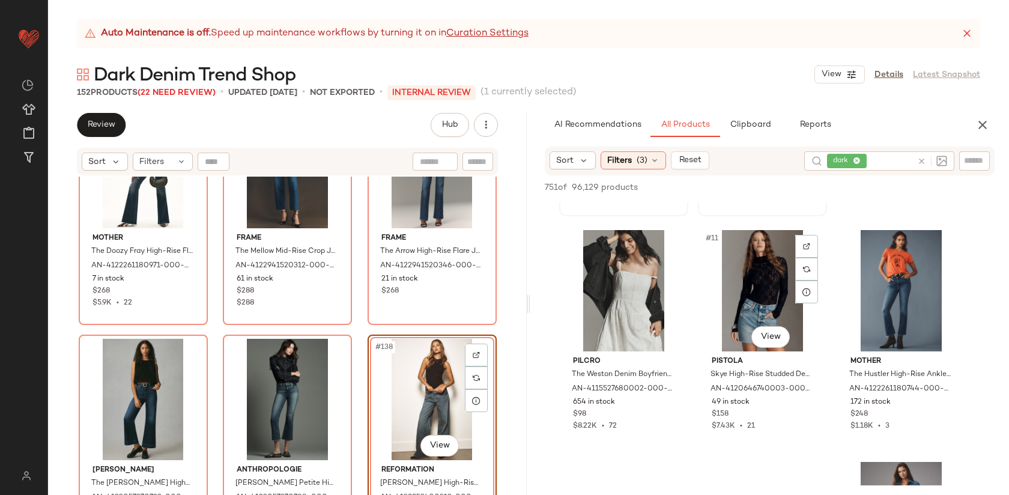
scroll to position [671, 0]
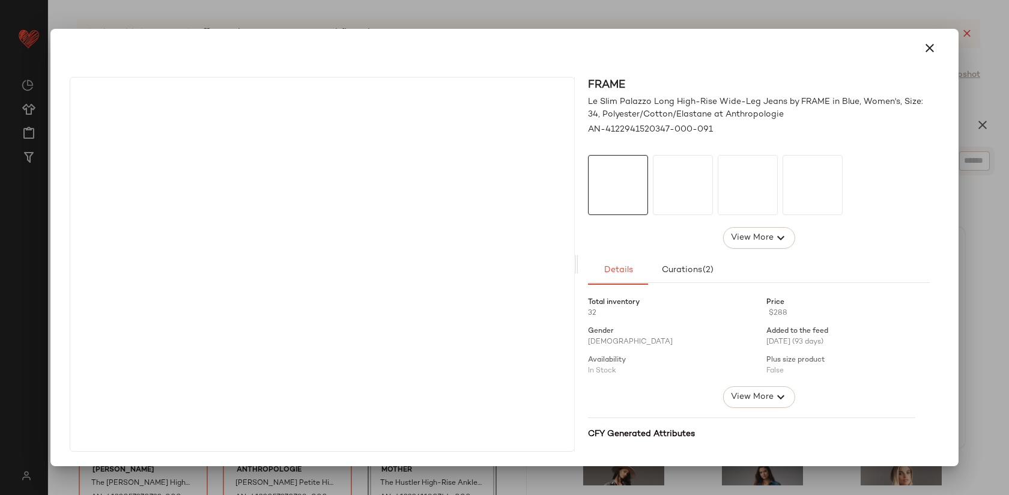
drag, startPoint x: 900, startPoint y: 336, endPoint x: 351, endPoint y: 388, distance: 552.0
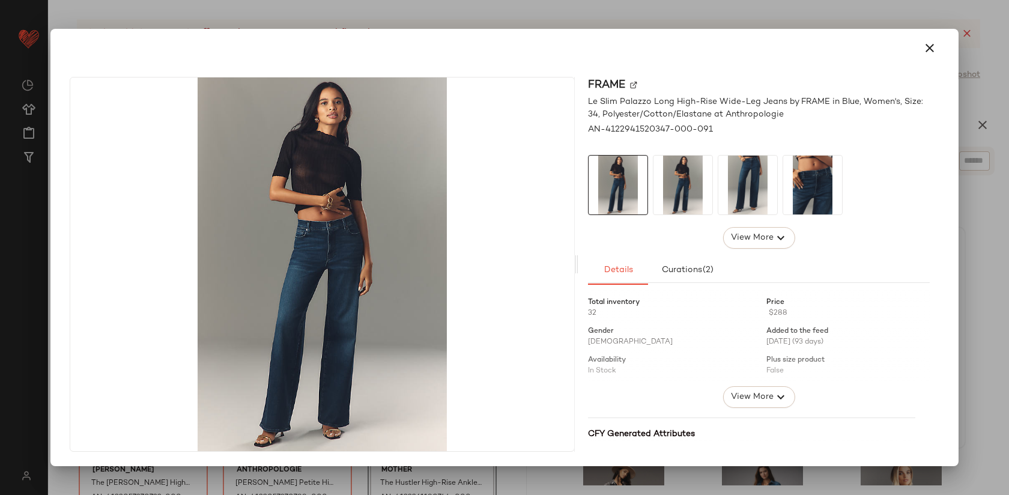
click at [682, 24] on div at bounding box center [504, 247] width 1009 height 495
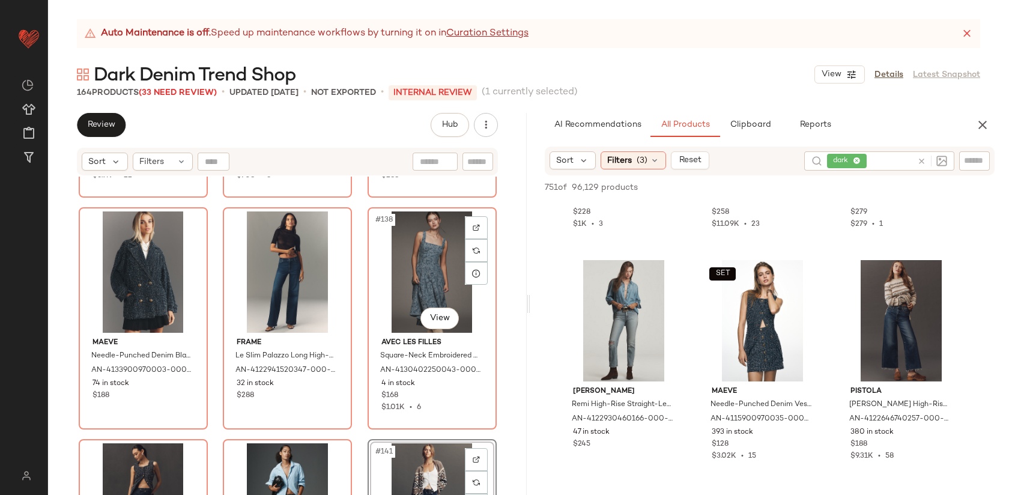
scroll to position [10414, 0]
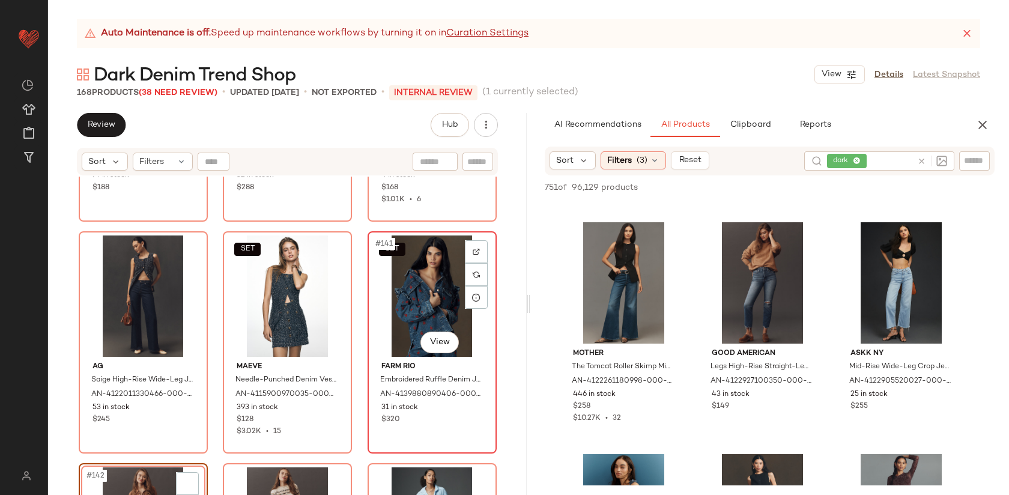
scroll to position [10625, 0]
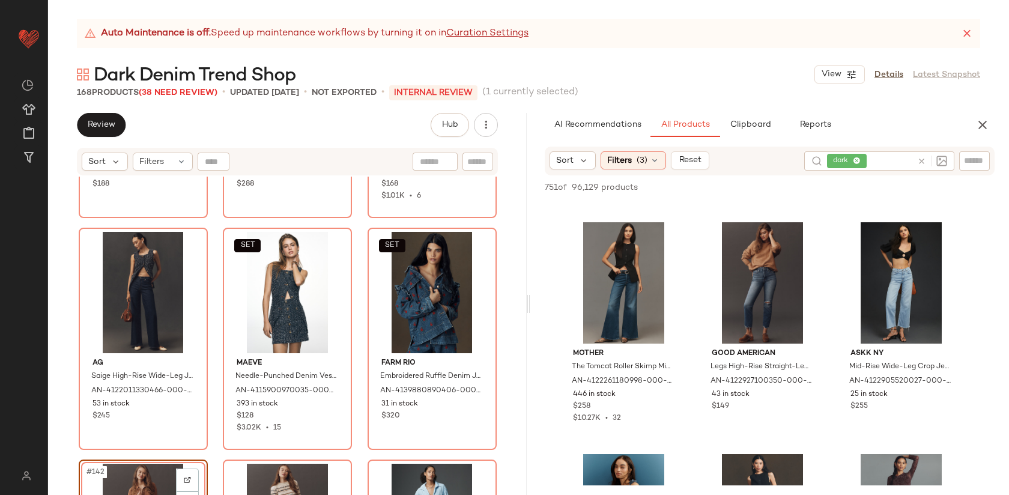
drag, startPoint x: 654, startPoint y: 301, endPoint x: 470, endPoint y: 4, distance: 349.3
click at [351, 223] on div "Maeve Needle-Punched Denim Blazer Jacket by Maeve in Blue, Women's, Size: 2XS, …" at bounding box center [287, 351] width 479 height 348
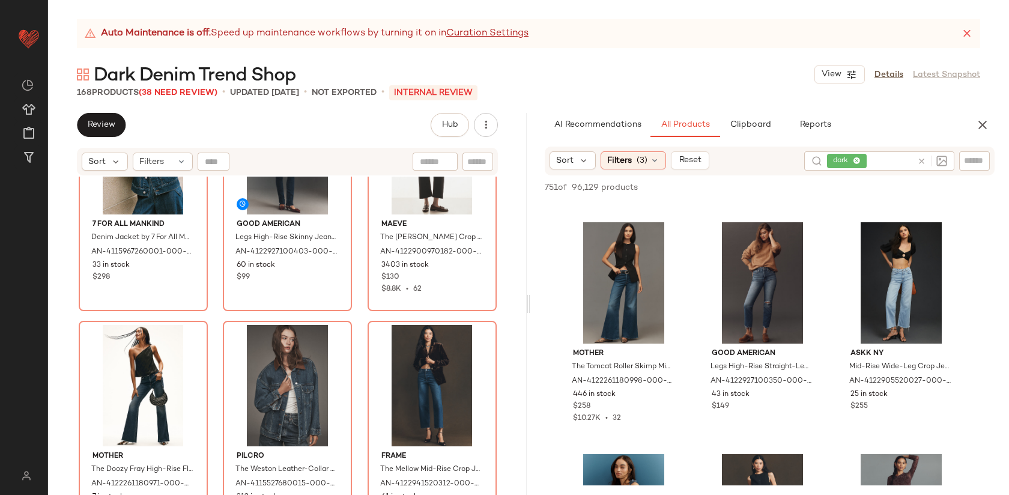
scroll to position [10071, 0]
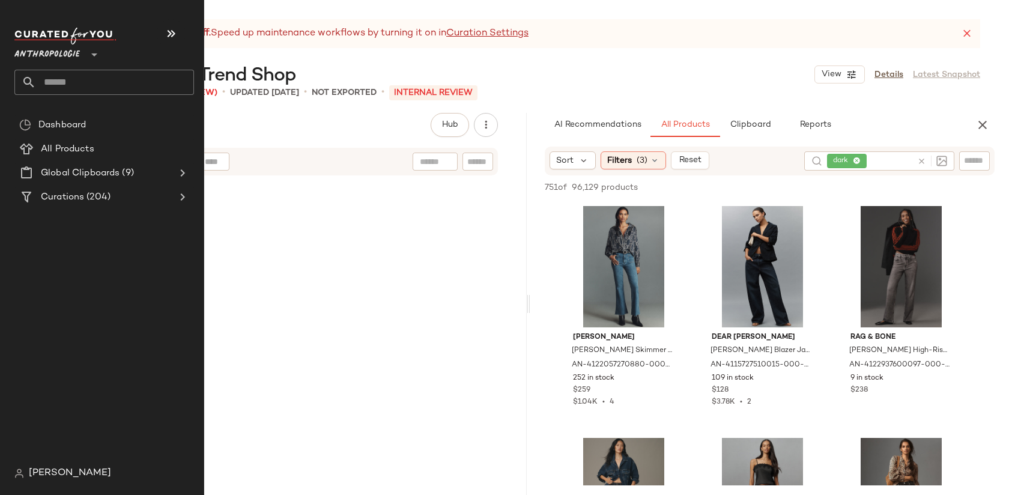
click at [29, 476] on span "[PERSON_NAME]" at bounding box center [70, 473] width 82 height 14
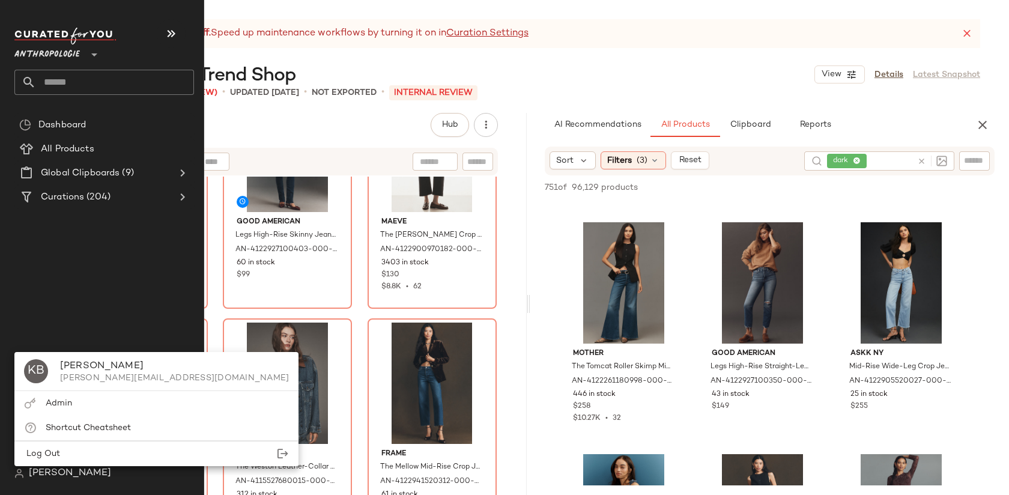
click at [76, 403] on div "Admin" at bounding box center [156, 403] width 284 height 25
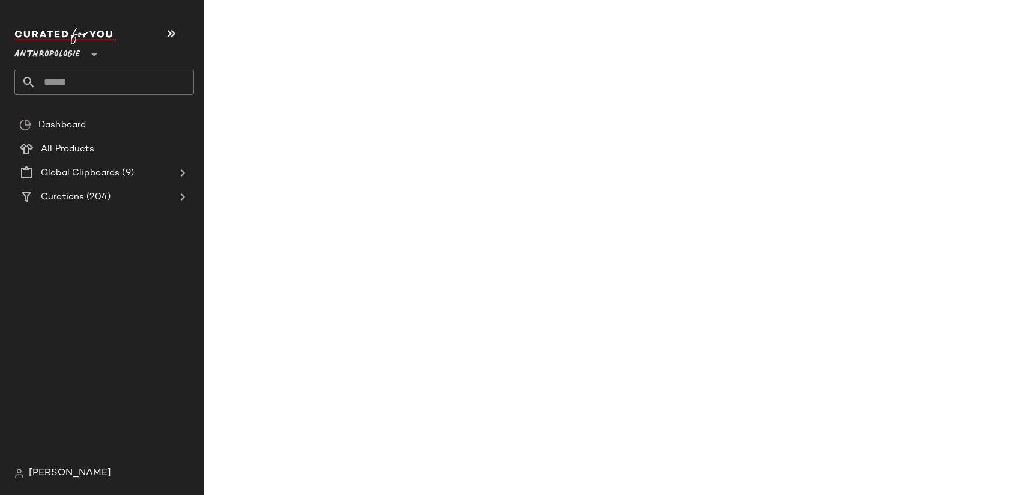
scroll to position [3925, 0]
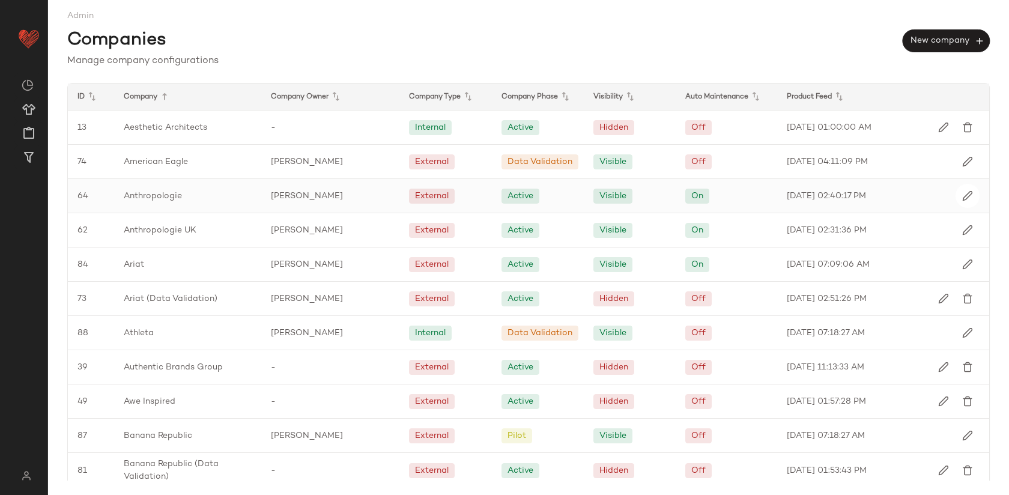
click at [316, 196] on div "[PERSON_NAME]" at bounding box center [330, 196] width 138 height 34
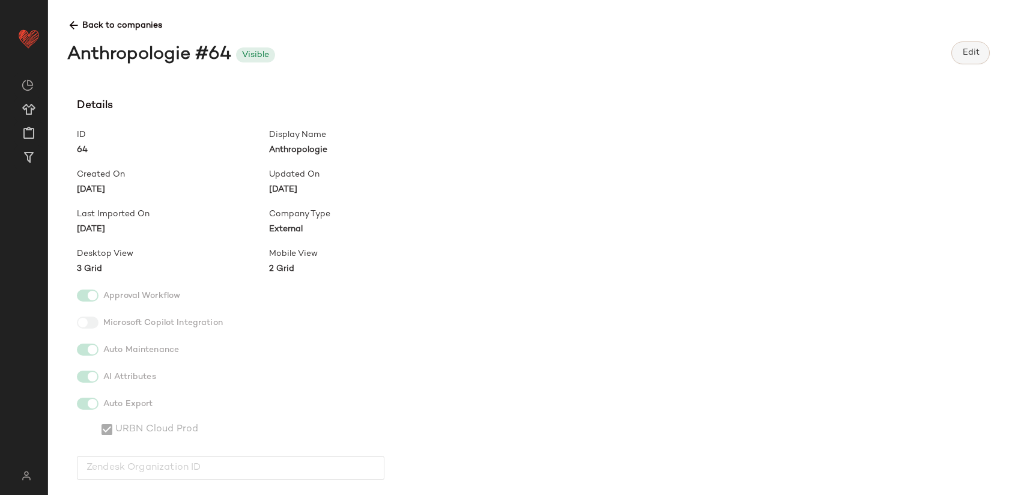
click at [978, 53] on span "Edit" at bounding box center [970, 53] width 17 height 10
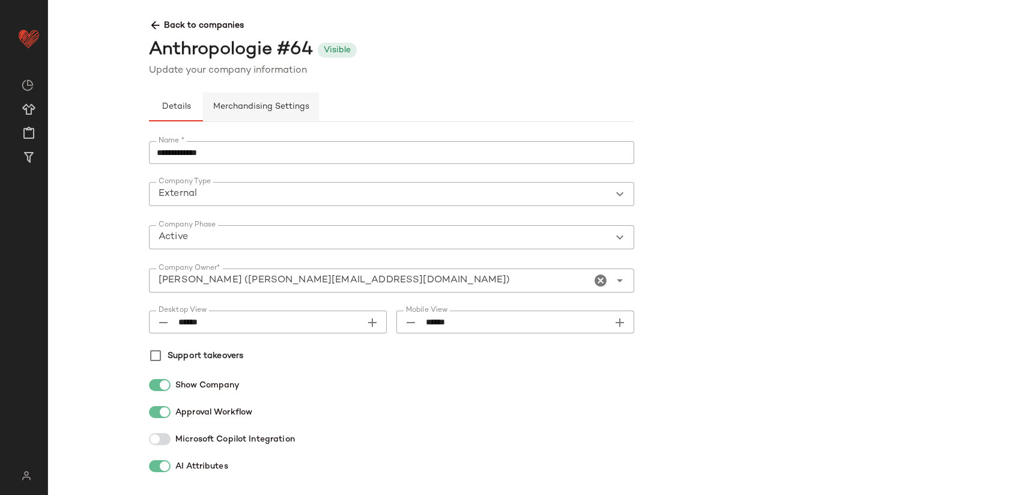
click at [273, 111] on span "Merchandising Settings" at bounding box center [261, 107] width 97 height 10
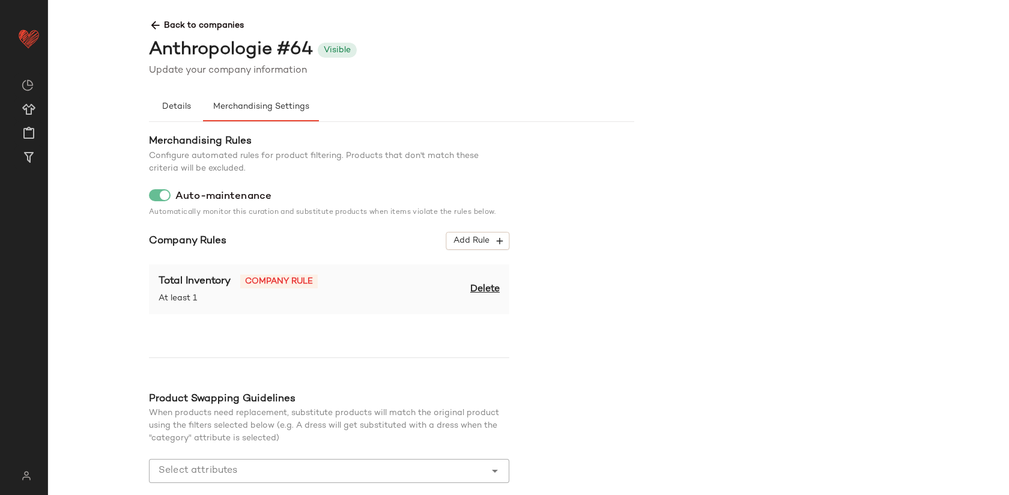
scroll to position [62, 0]
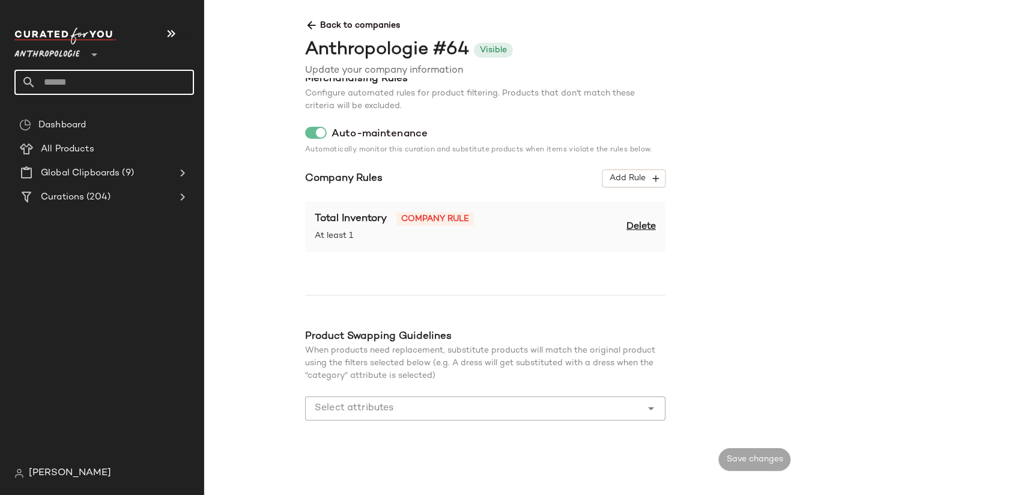
click at [81, 81] on input "text" at bounding box center [115, 82] width 158 height 25
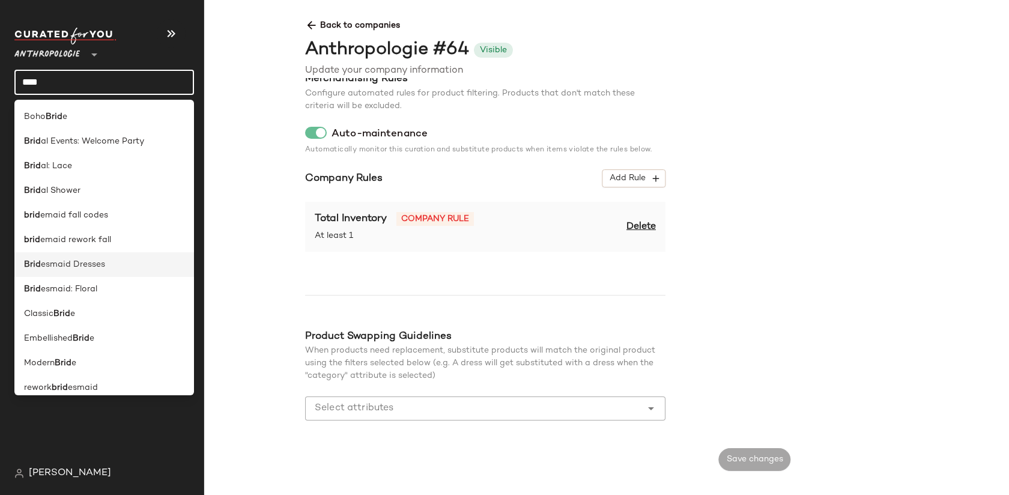
type input "****"
click at [91, 268] on span "esmaid Dresses" at bounding box center [73, 264] width 64 height 13
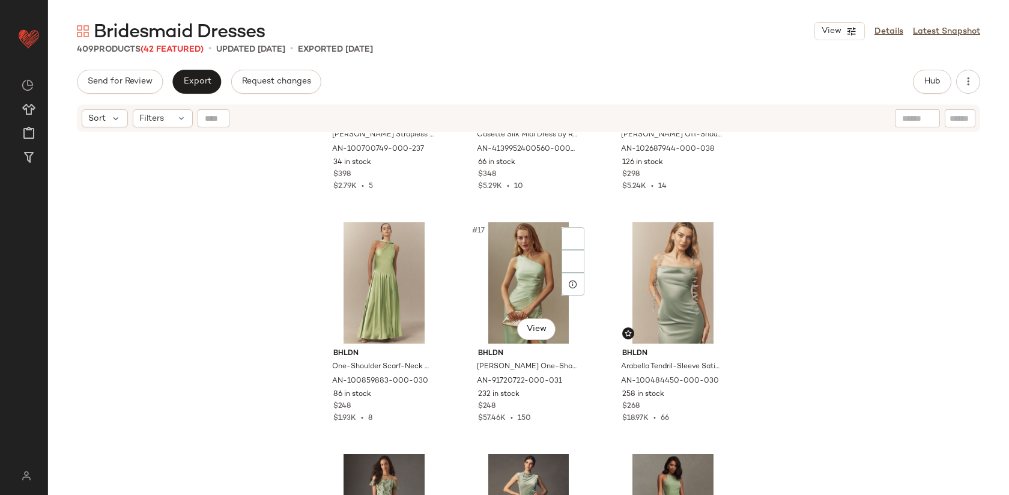
scroll to position [1144, 0]
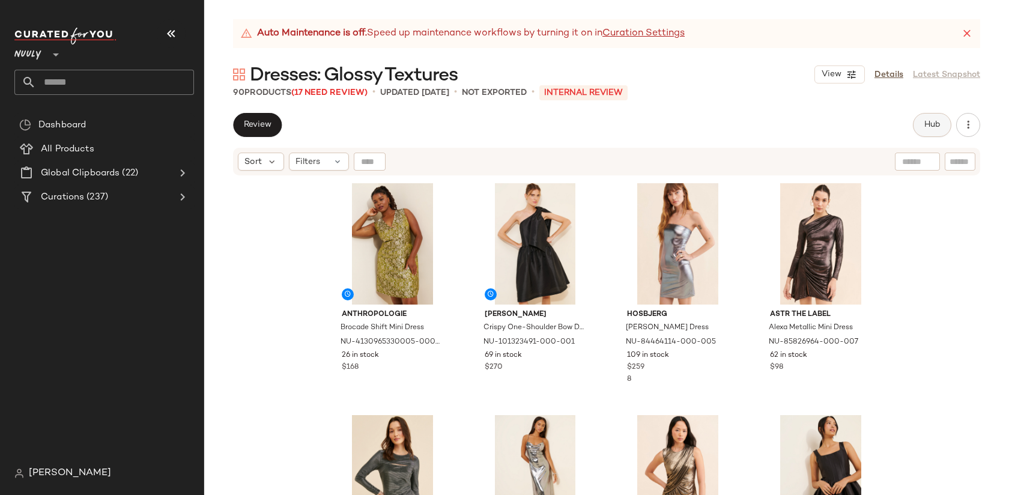
click at [931, 124] on span "Hub" at bounding box center [932, 125] width 17 height 10
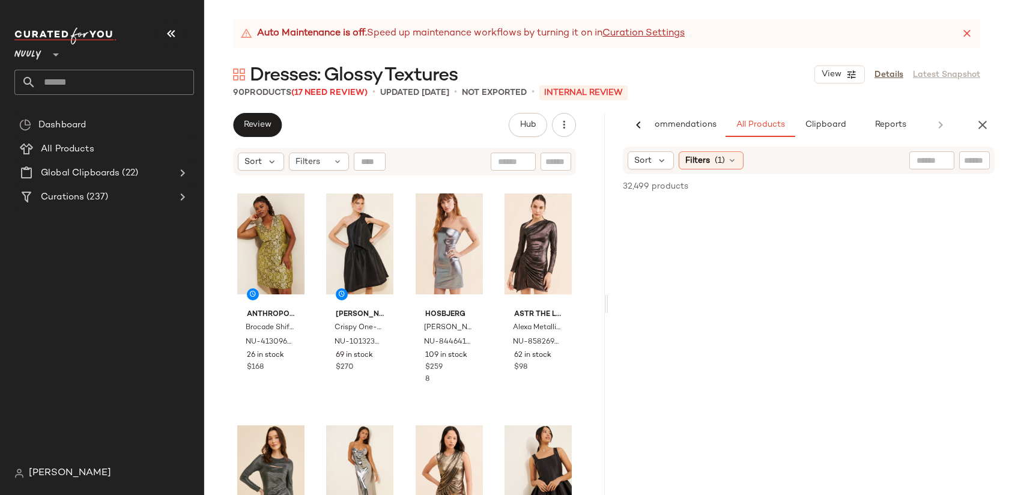
scroll to position [0, 34]
